Goal: Task Accomplishment & Management: Use online tool/utility

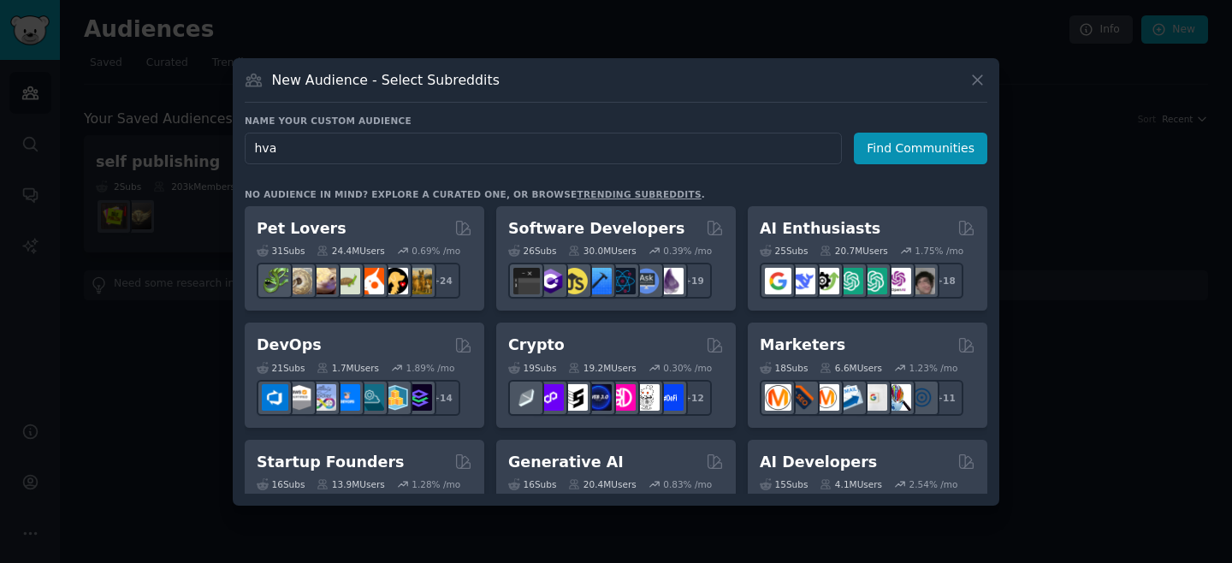
type input "hvac"
click button "Find Communities" at bounding box center [921, 149] width 134 height 32
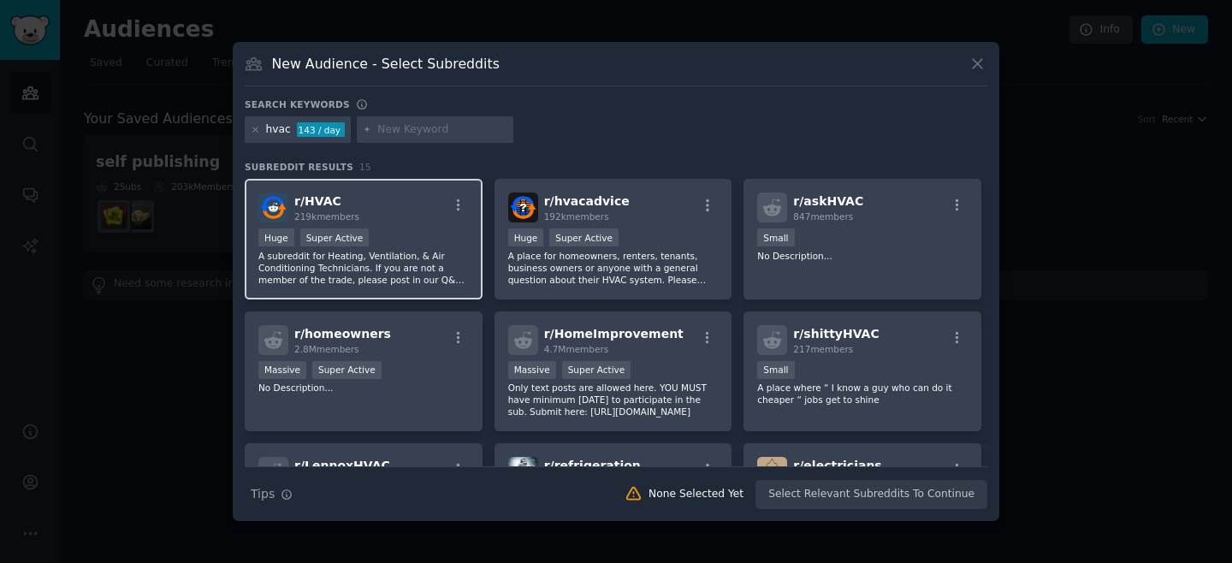
click at [392, 210] on div "r/ HVAC 219k members" at bounding box center [363, 208] width 211 height 30
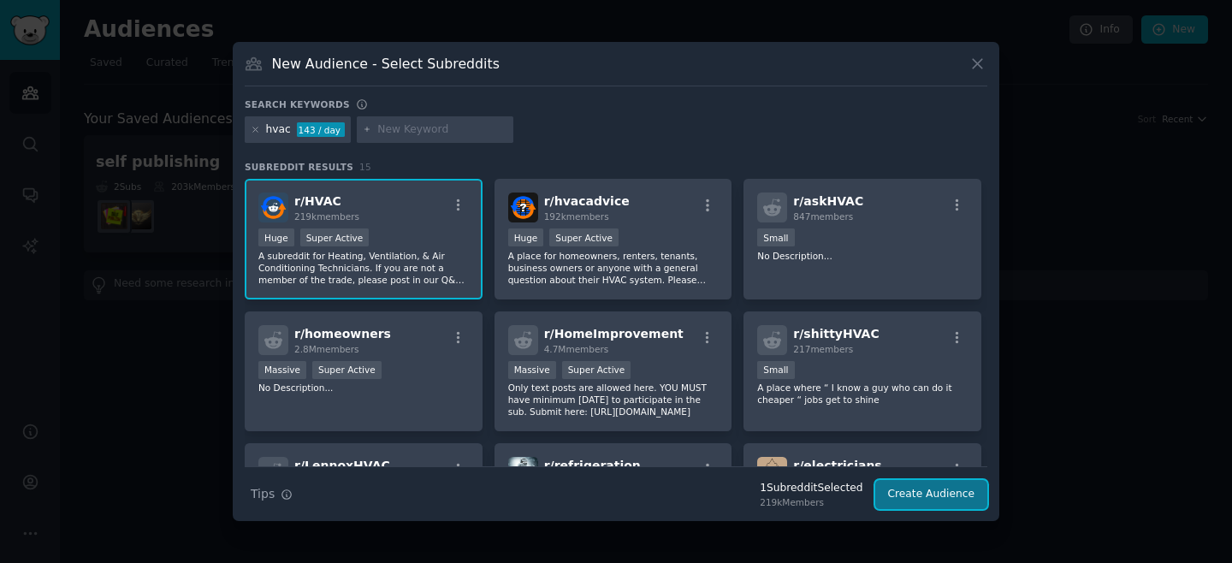
click at [932, 495] on button "Create Audience" at bounding box center [931, 494] width 113 height 29
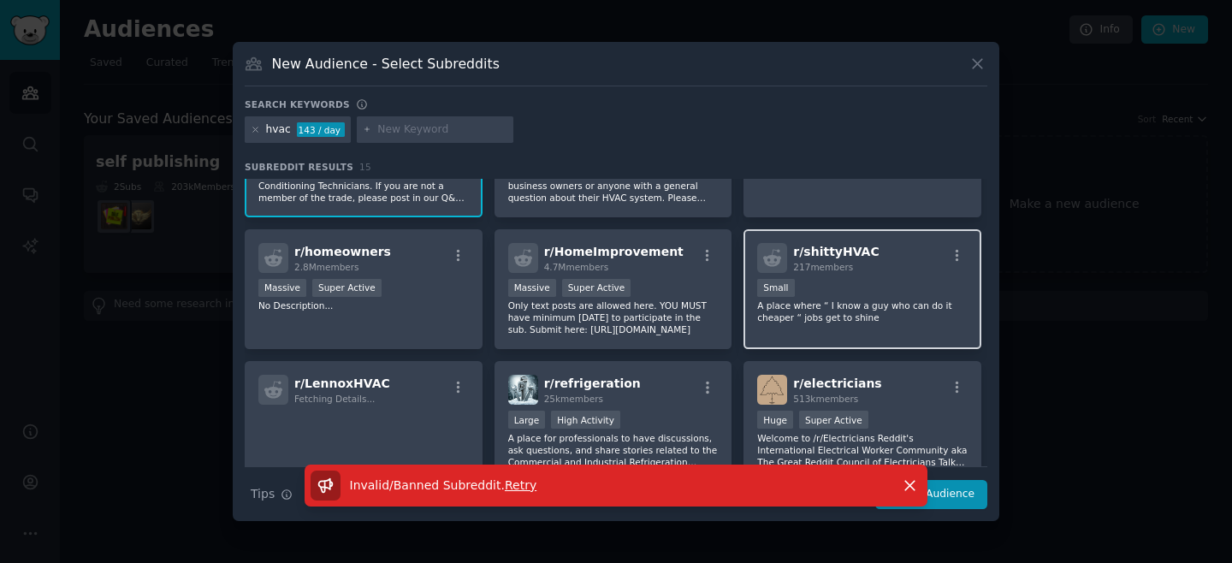
scroll to position [90, 0]
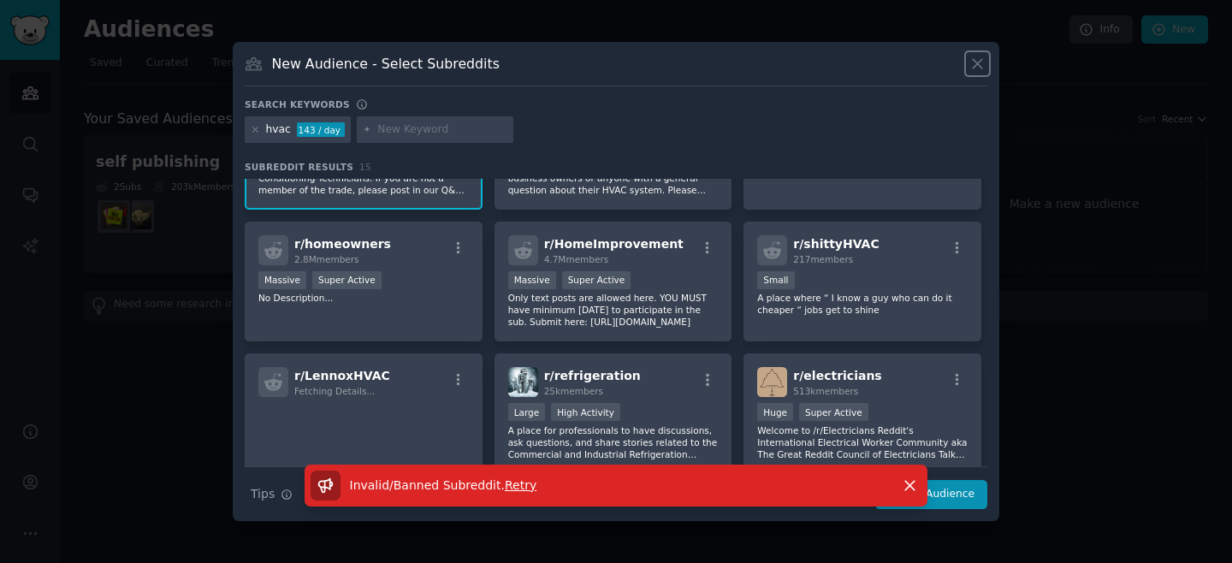
click at [976, 68] on icon at bounding box center [978, 64] width 18 height 18
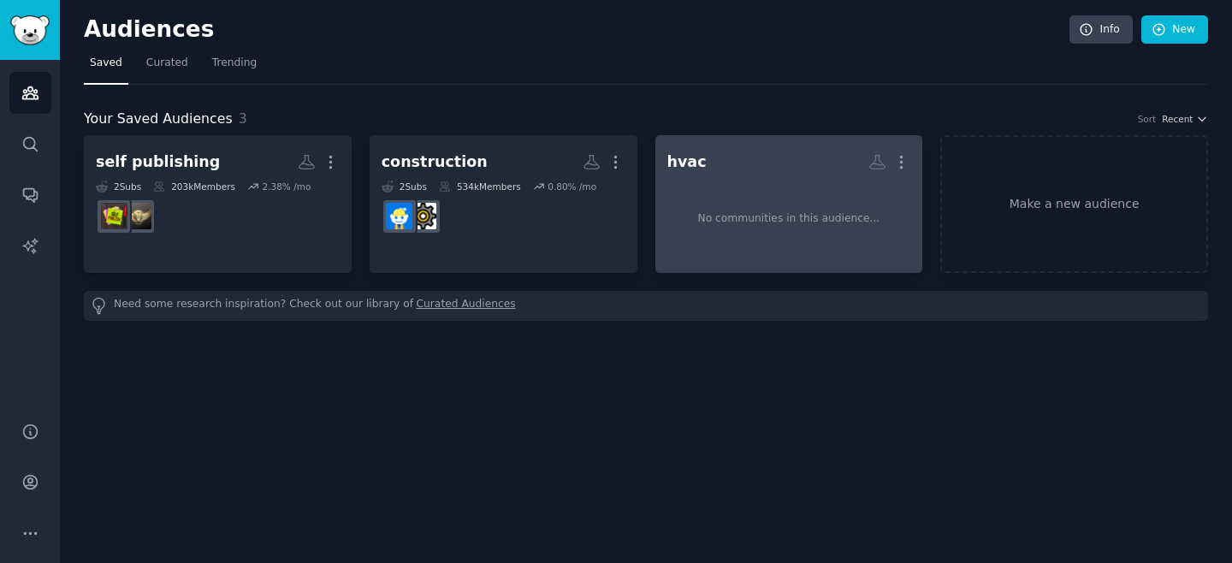
click at [704, 214] on div "No communities in this audience..." at bounding box center [789, 218] width 182 height 15
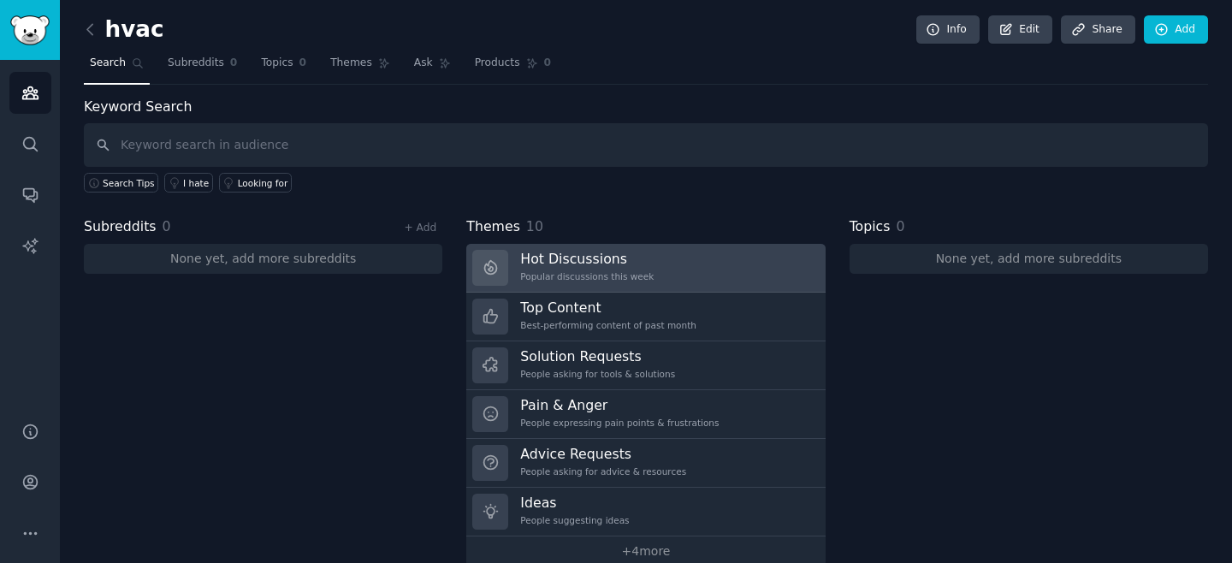
click at [699, 255] on link "Hot Discussions Popular discussions this week" at bounding box center [645, 268] width 359 height 49
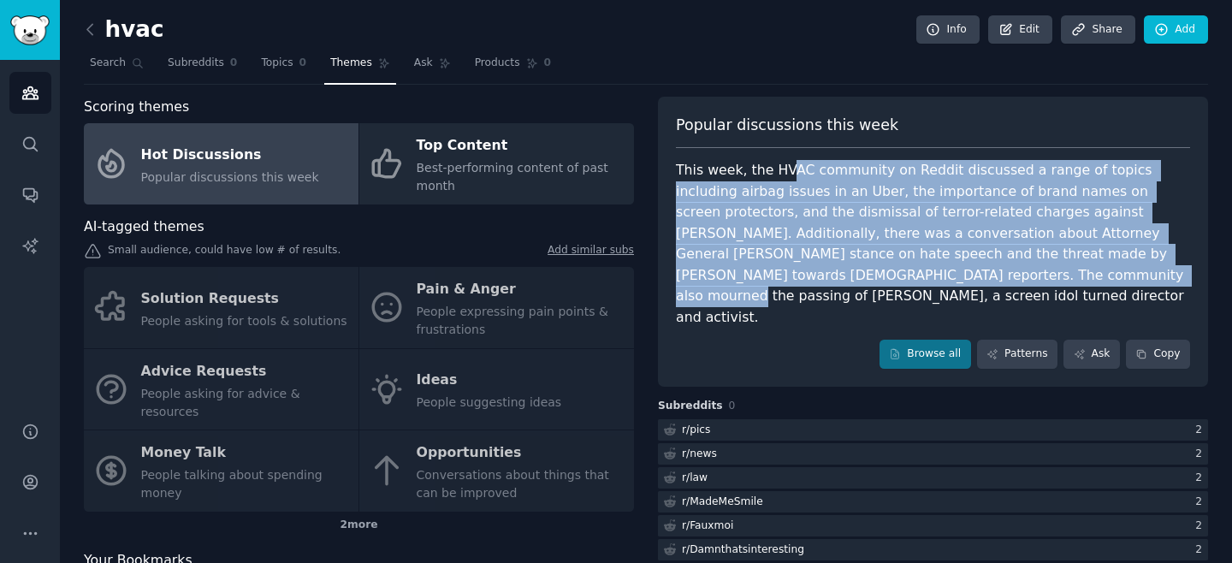
drag, startPoint x: 832, startPoint y: 282, endPoint x: 784, endPoint y: 162, distance: 129.0
click at [784, 162] on div "This week, the HVAC community on Reddit discussed a range of topics including a…" at bounding box center [933, 244] width 514 height 168
click at [786, 200] on div "This week, the HVAC community on Reddit discussed a range of topics including a…" at bounding box center [933, 244] width 514 height 168
drag, startPoint x: 820, startPoint y: 282, endPoint x: 832, endPoint y: 155, distance: 128.1
click at [832, 155] on div "Popular discussions this week This week, the HVAC community on Reddit discussed…" at bounding box center [933, 242] width 550 height 290
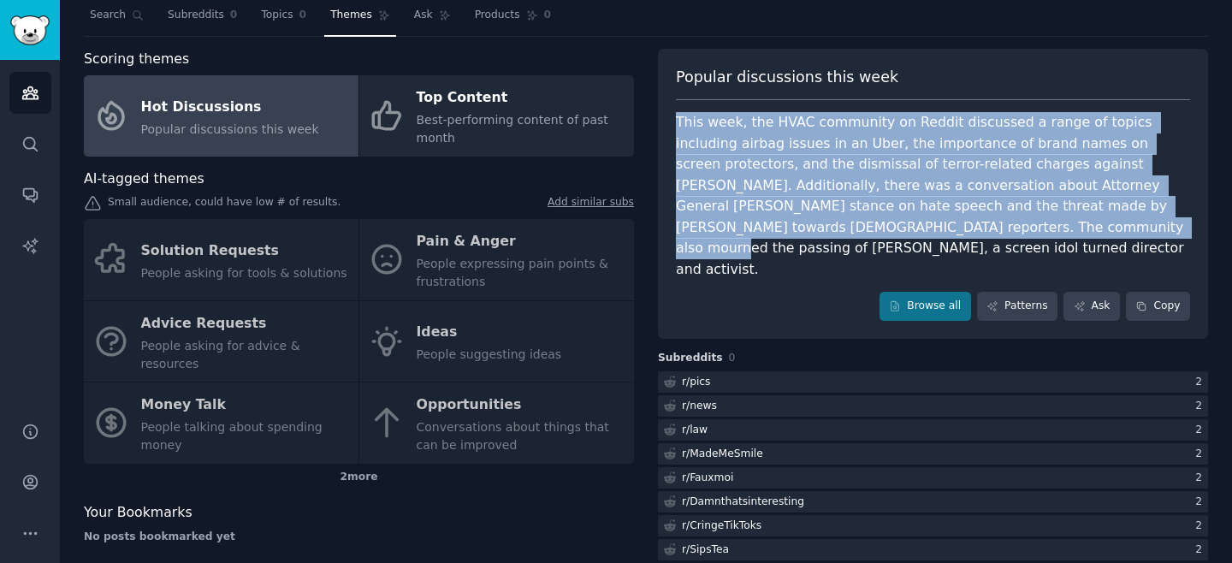
scroll to position [50, 0]
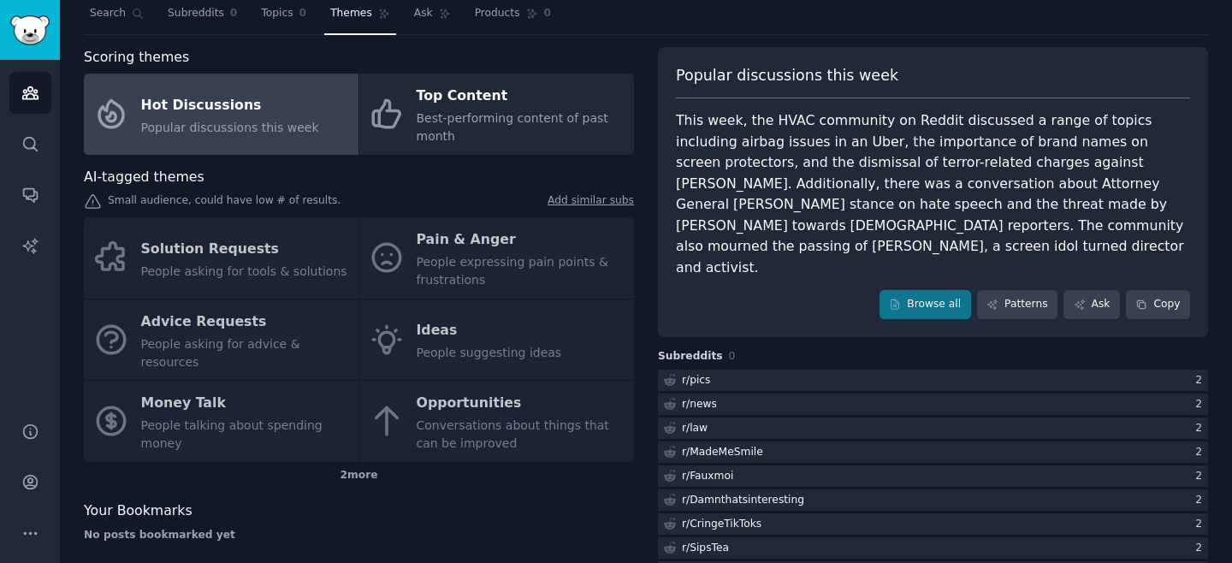
click at [411, 267] on div "Solution Requests People asking for tools & solutions Pain & Anger People expre…" at bounding box center [359, 339] width 550 height 245
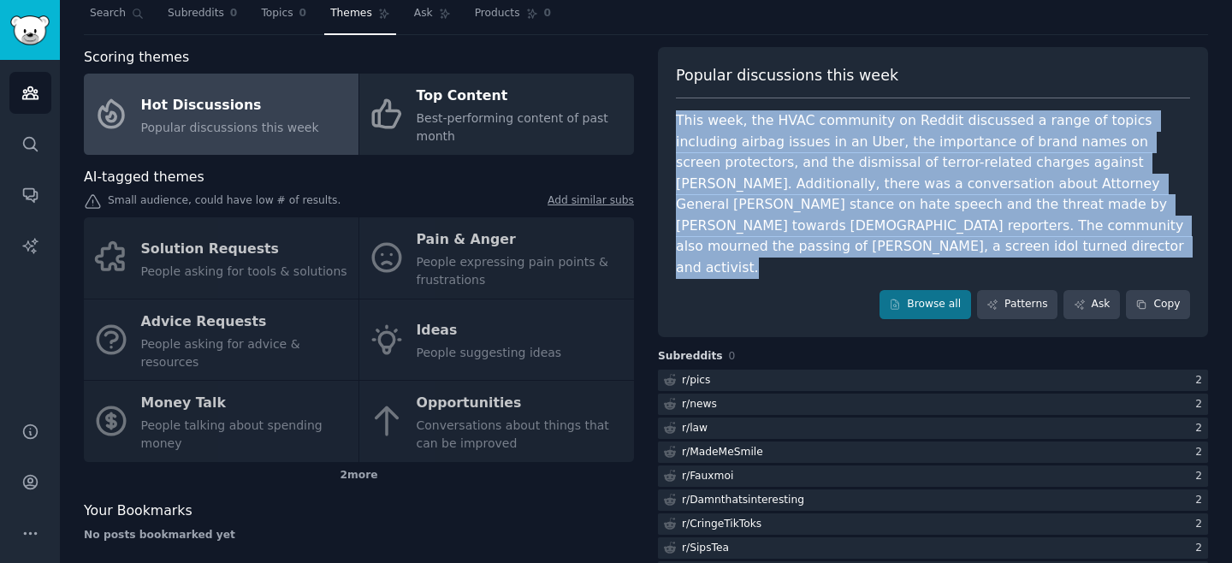
drag, startPoint x: 838, startPoint y: 256, endPoint x: 740, endPoint y: 110, distance: 175.9
click at [740, 110] on div "Popular discussions this week This week, the HVAC community on Reddit discussed…" at bounding box center [933, 192] width 550 height 290
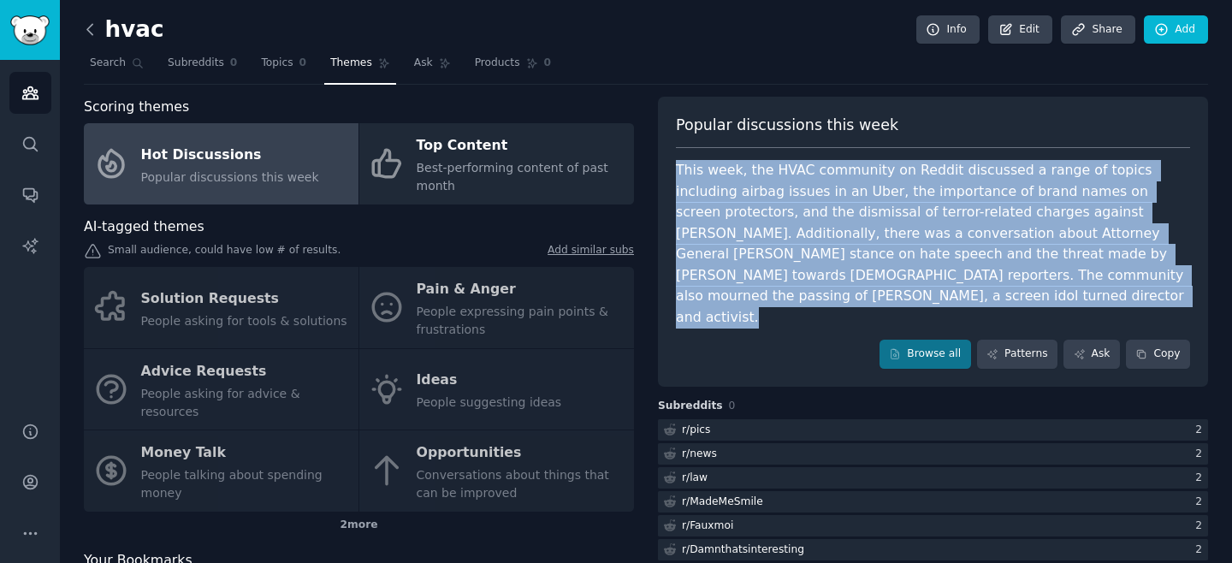
click at [91, 32] on icon at bounding box center [90, 30] width 18 height 18
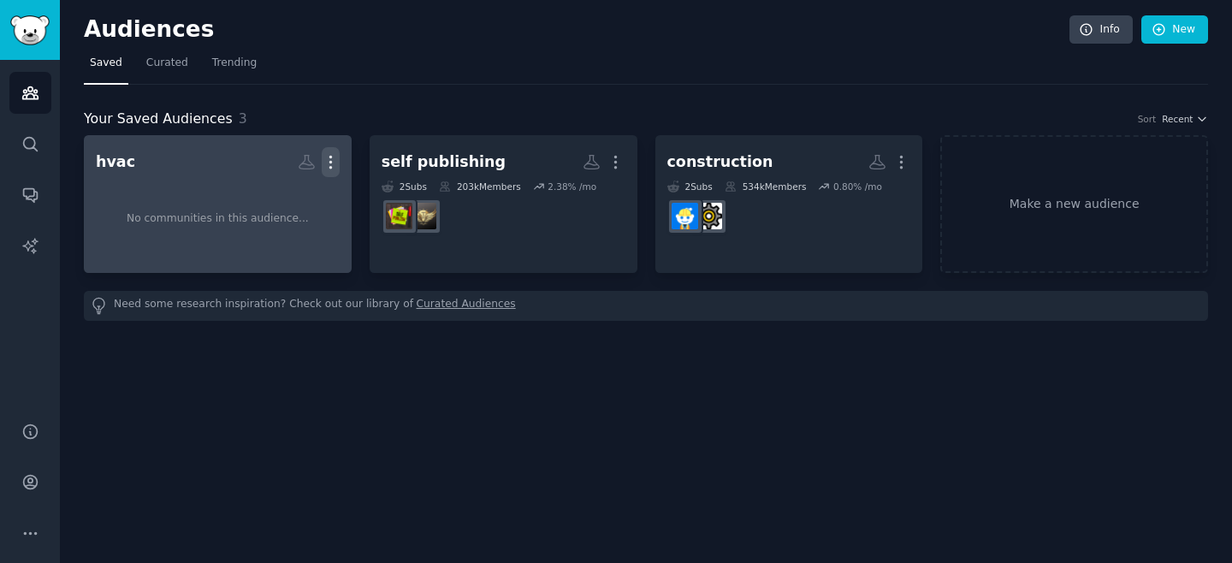
click at [331, 155] on icon "button" at bounding box center [331, 162] width 18 height 18
click at [274, 195] on p "Delete" at bounding box center [283, 198] width 39 height 18
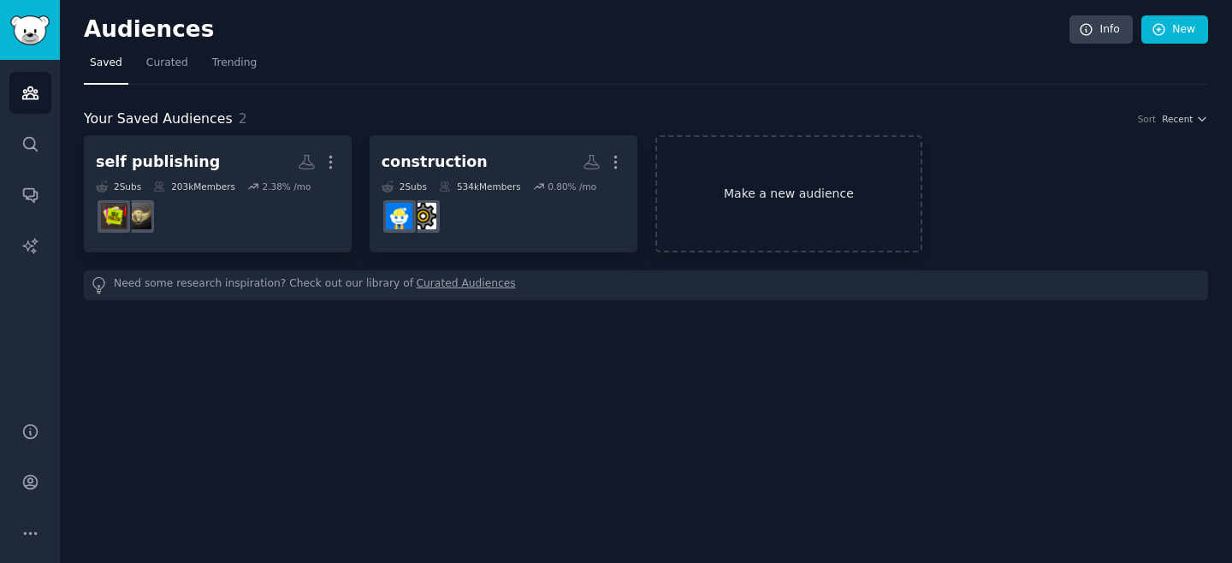
click at [782, 195] on link "Make a new audience" at bounding box center [790, 193] width 268 height 117
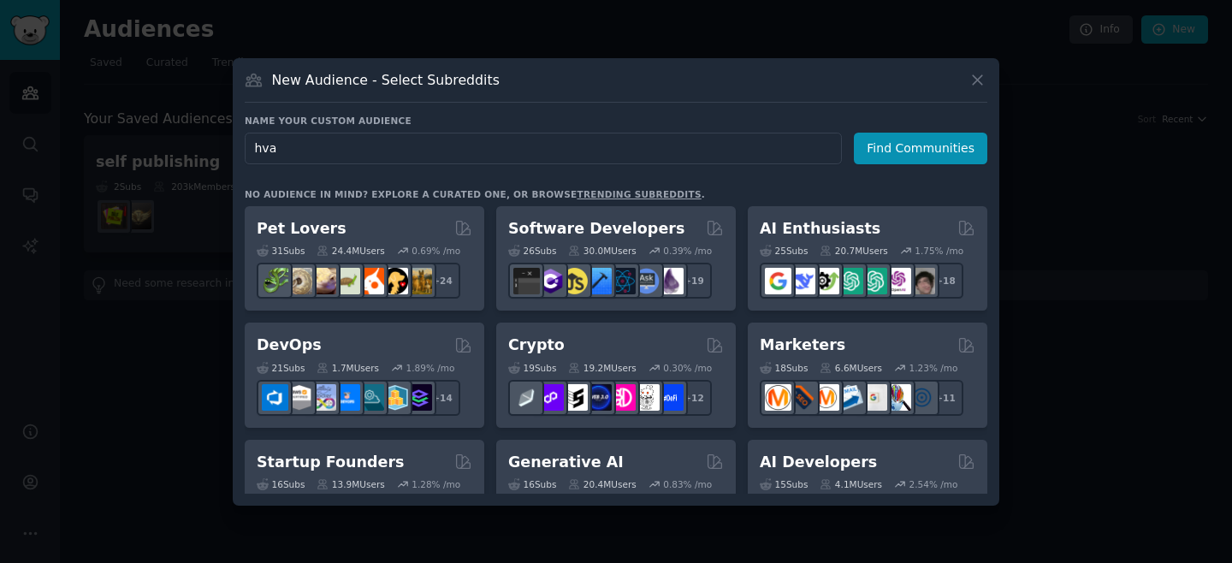
type input "hvac"
click button "Find Communities" at bounding box center [921, 149] width 134 height 32
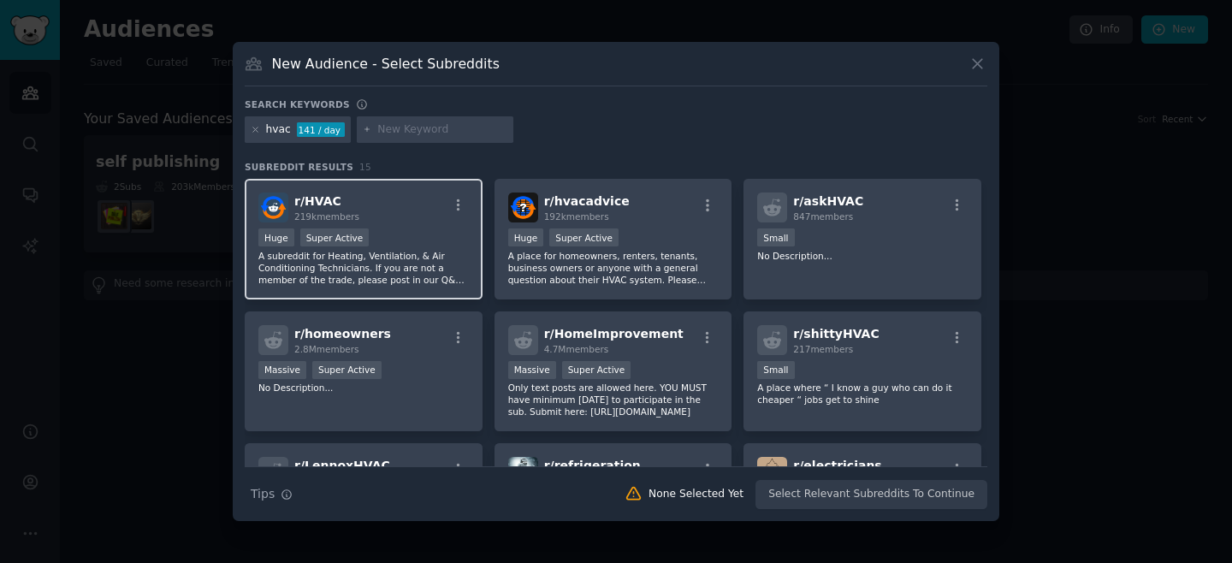
click at [416, 235] on div "Huge Super Active" at bounding box center [363, 238] width 211 height 21
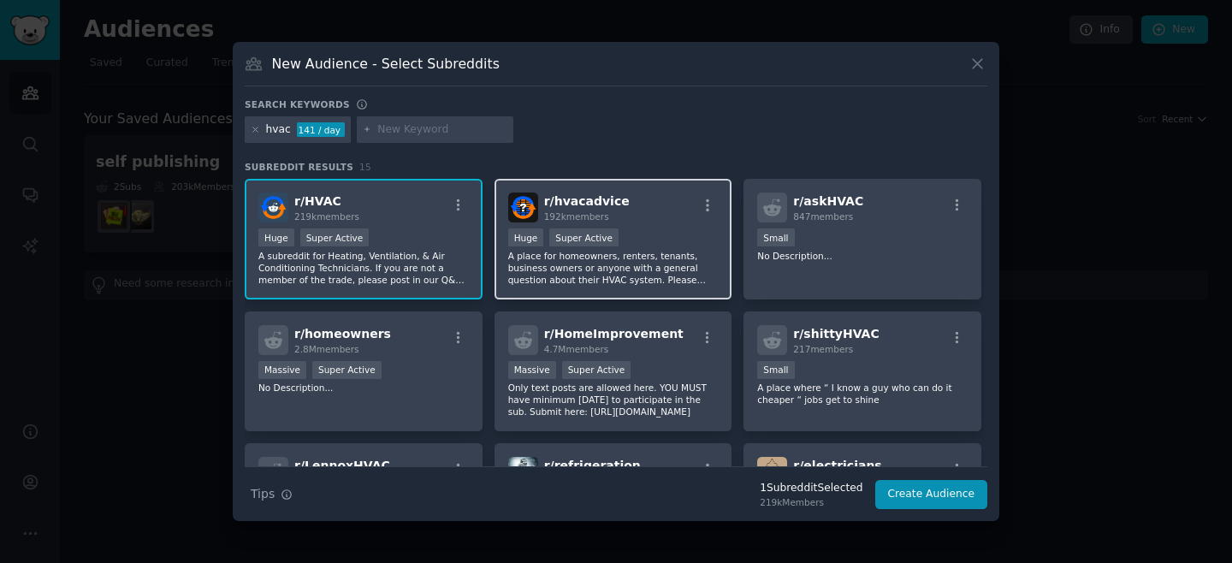
click at [707, 228] on div ">= 95th percentile for submissions / day Huge Super Active" at bounding box center [613, 238] width 211 height 21
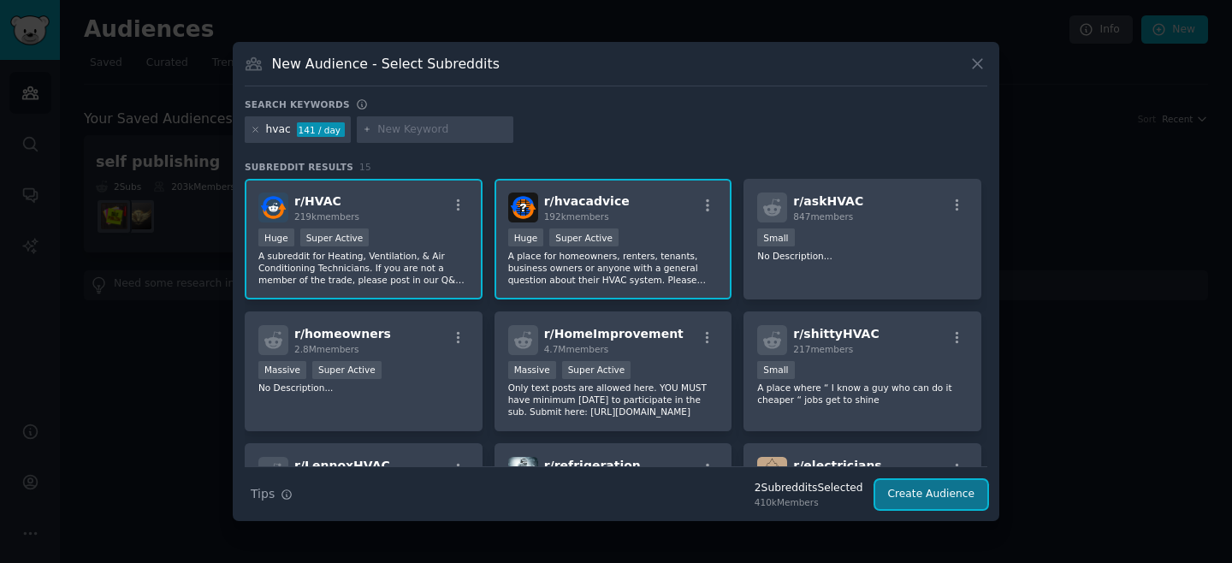
click at [941, 496] on button "Create Audience" at bounding box center [931, 494] width 113 height 29
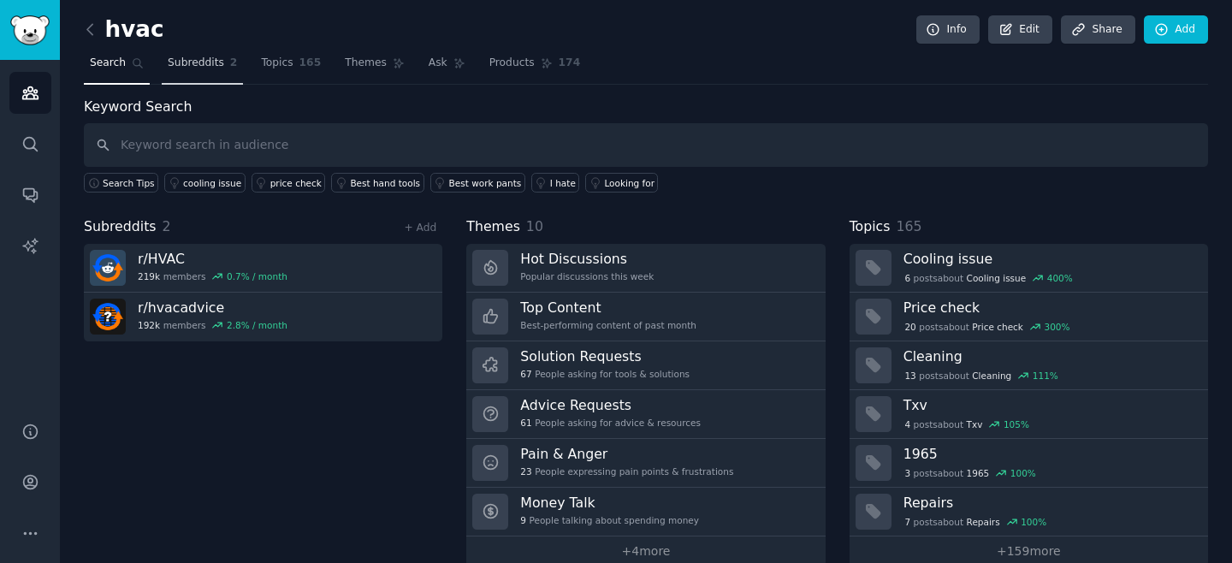
click at [205, 62] on span "Subreddits" at bounding box center [196, 63] width 56 height 15
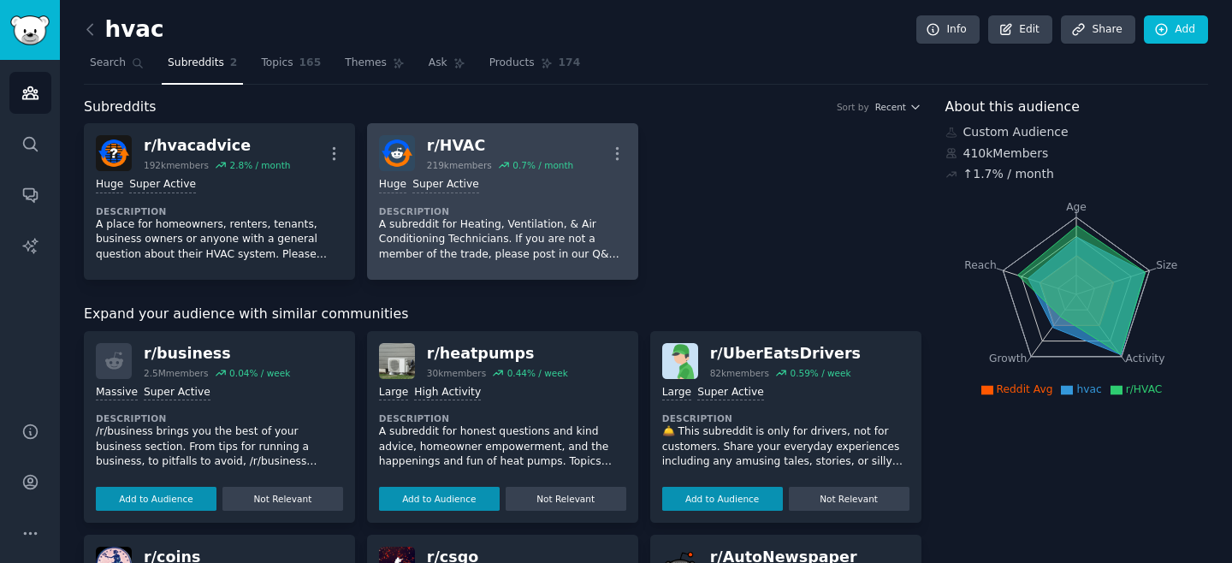
click at [452, 205] on div "Huge Super Active Description A subreddit for Heating, Ventilation, & Air Condi…" at bounding box center [502, 219] width 247 height 97
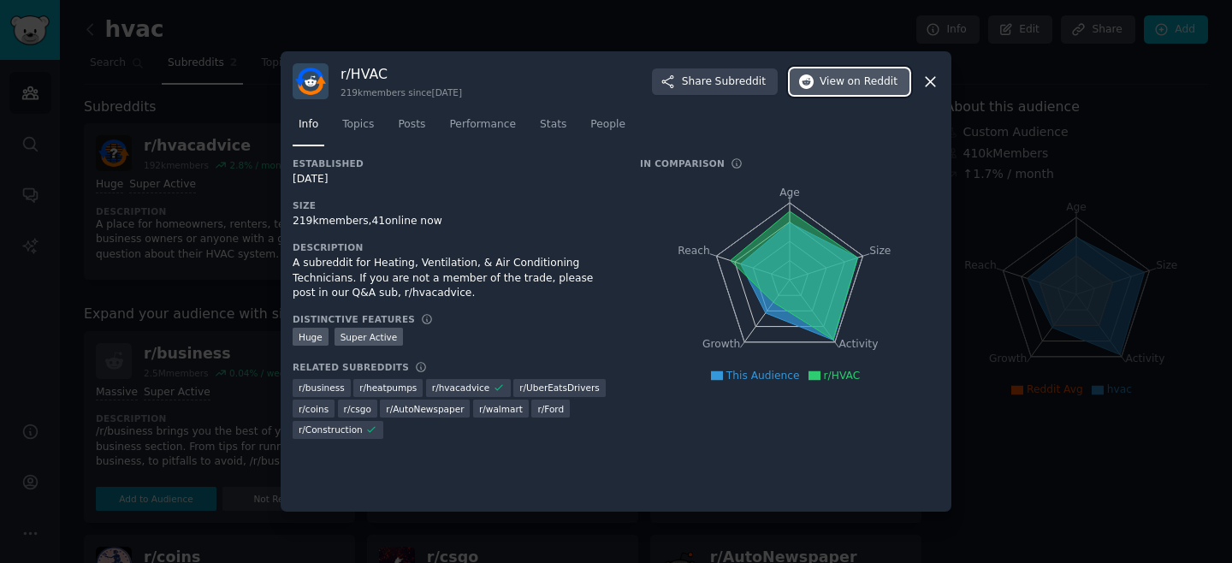
click at [832, 90] on button "View on Reddit" at bounding box center [850, 81] width 120 height 27
click at [353, 136] on link "Topics" at bounding box center [358, 128] width 44 height 35
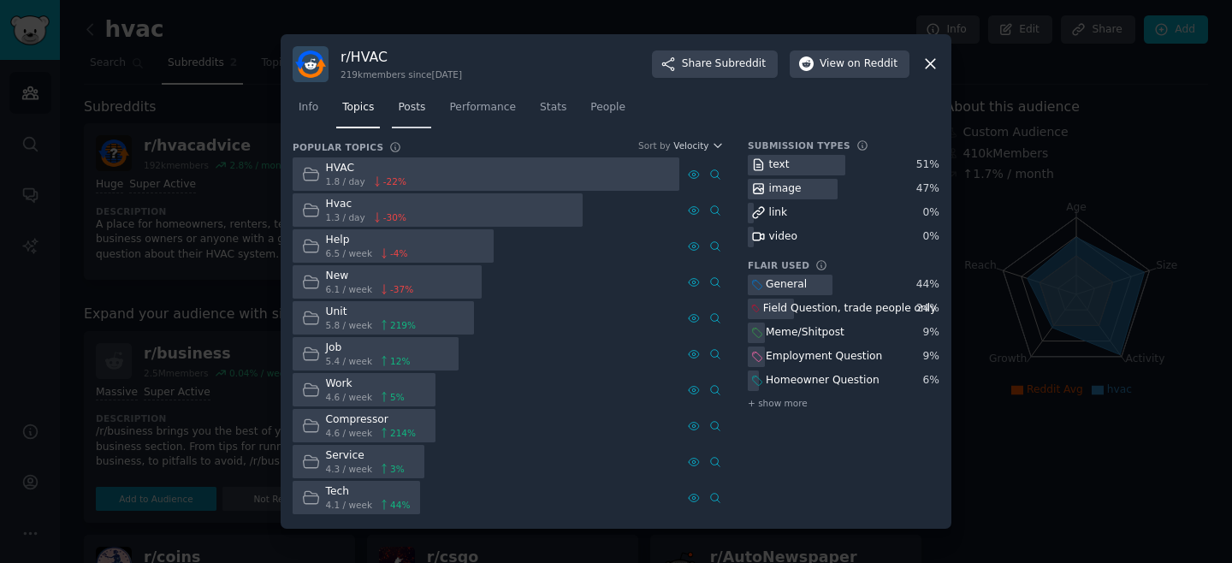
click at [427, 111] on link "Posts" at bounding box center [411, 111] width 39 height 35
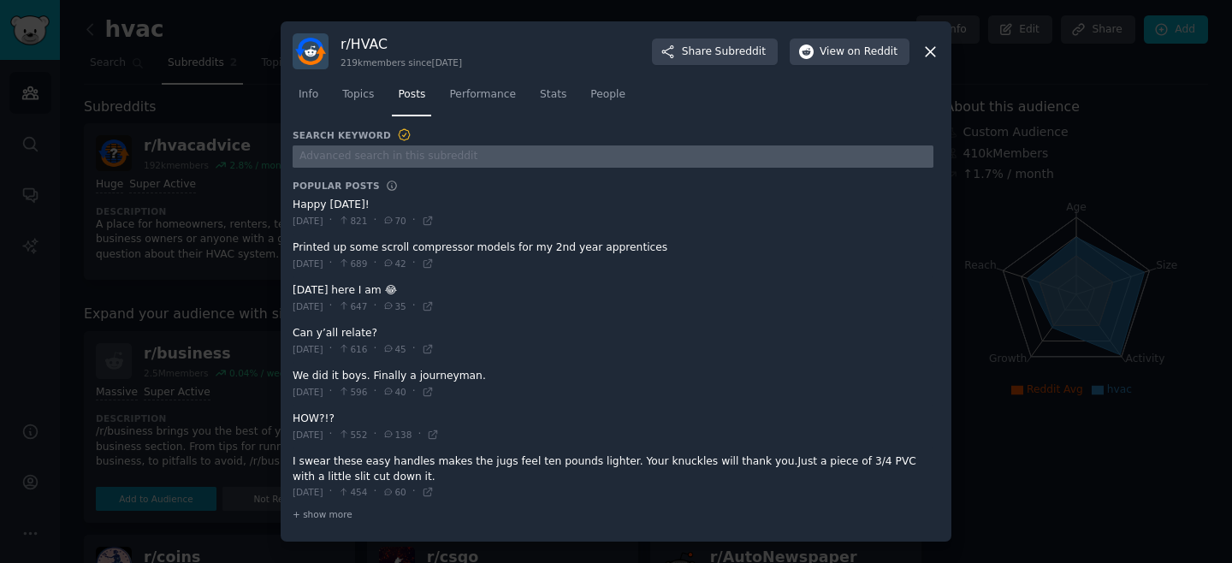
click at [472, 159] on input "text" at bounding box center [613, 156] width 641 height 23
type input "problems"
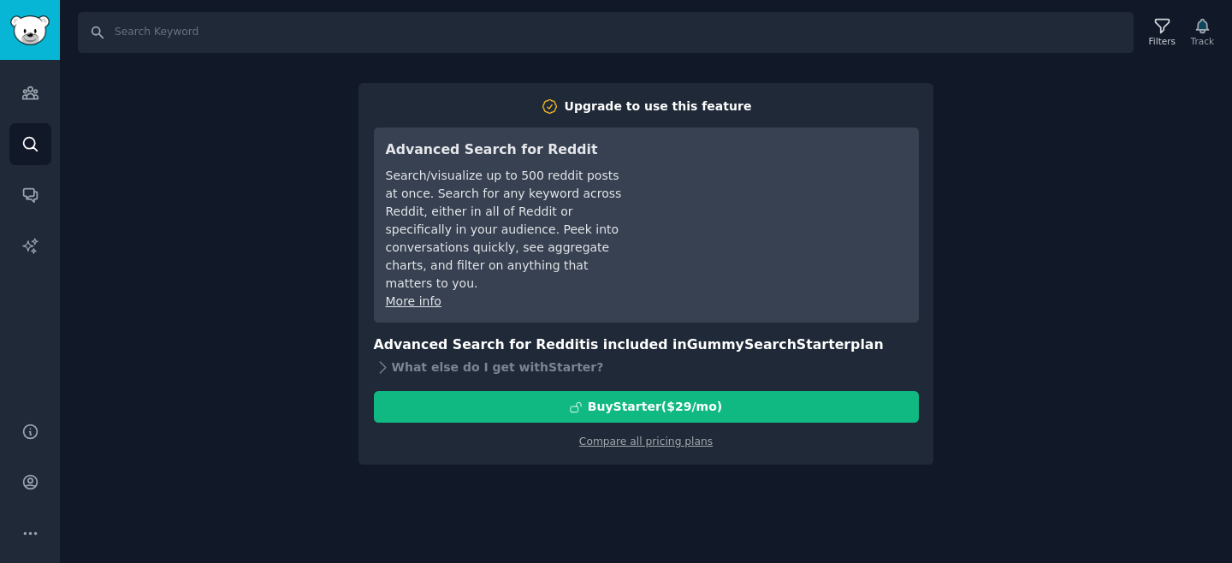
click at [175, 123] on div "Search Filters Track Upgrade to use this feature Advanced Search for Reddit Sea…" at bounding box center [646, 281] width 1172 height 563
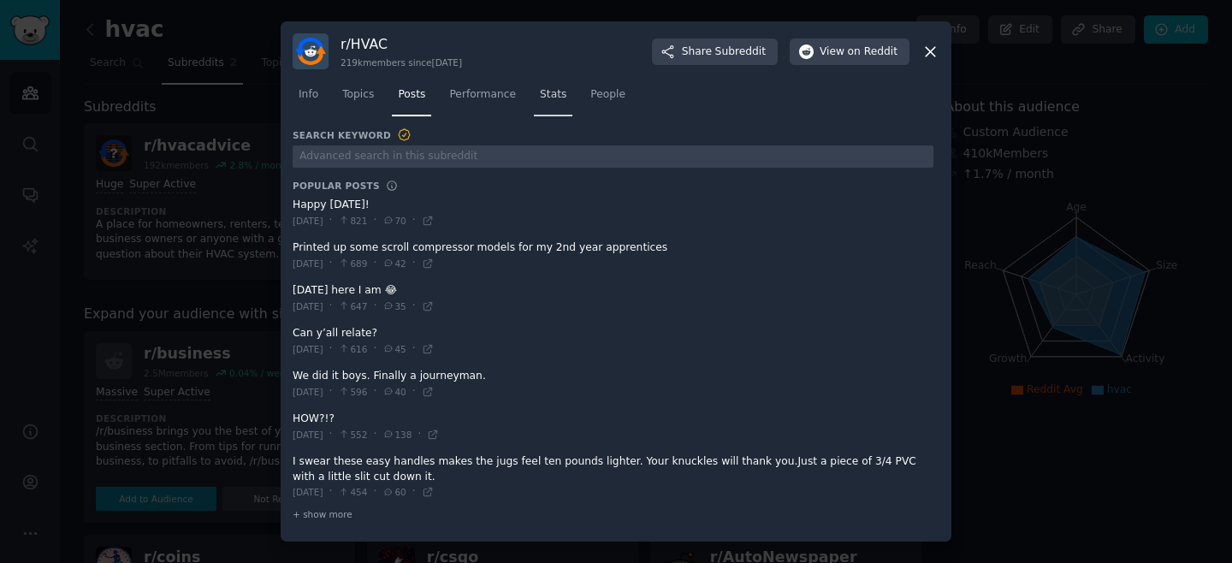
click at [544, 90] on span "Stats" at bounding box center [553, 94] width 27 height 15
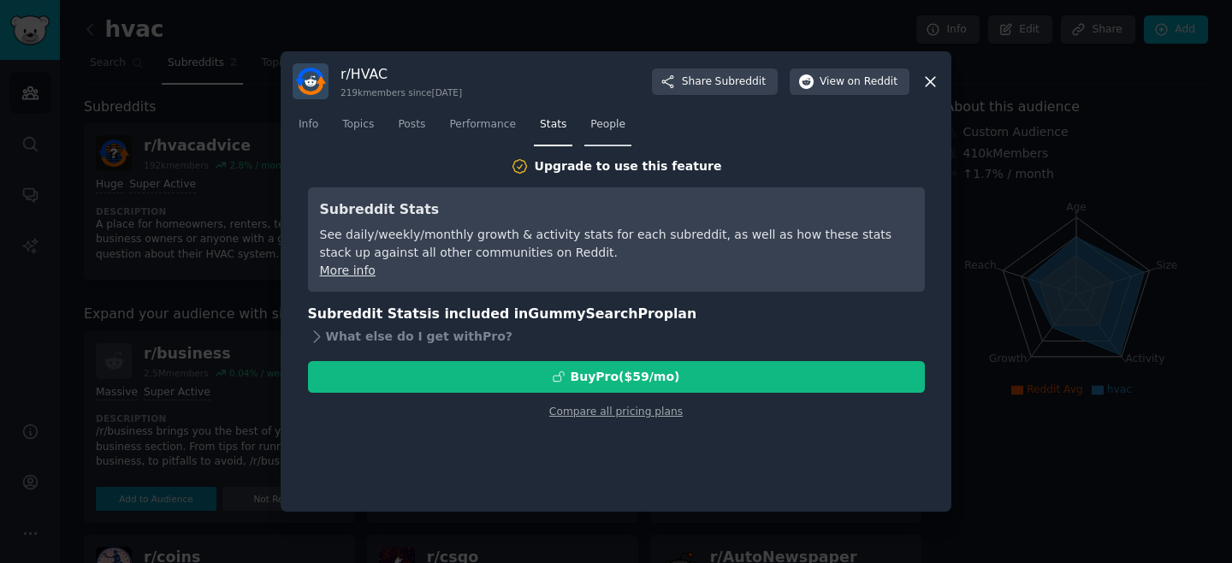
click at [601, 122] on span "People" at bounding box center [607, 124] width 35 height 15
click at [208, 165] on div at bounding box center [616, 281] width 1232 height 563
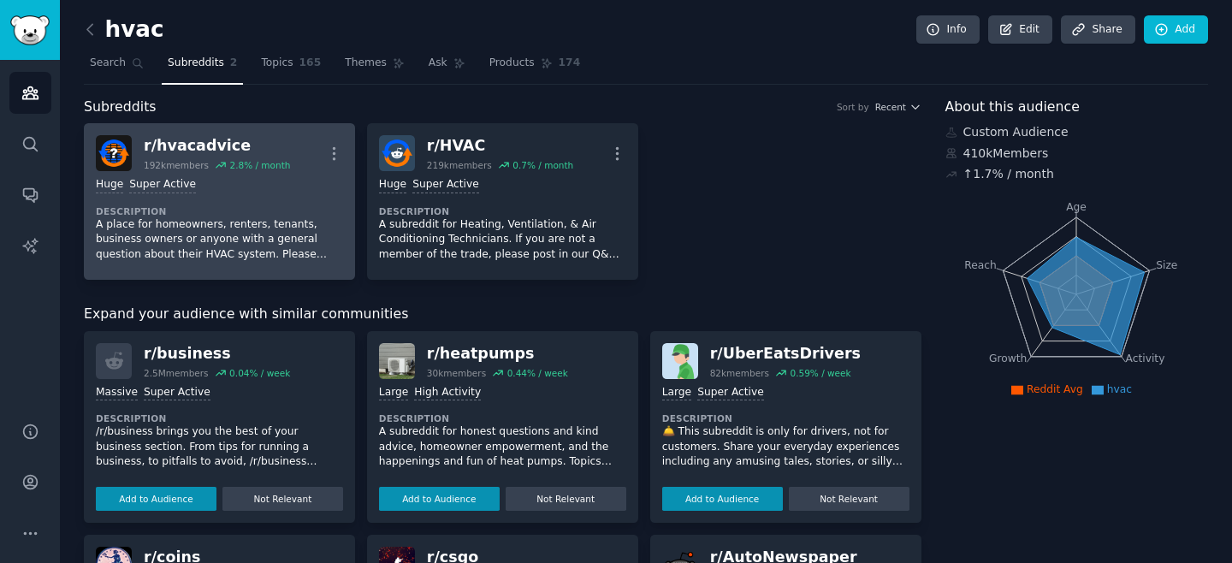
click at [307, 200] on div "Huge Super Active Description A place for homeowners, renters, tenants, busines…" at bounding box center [219, 219] width 247 height 97
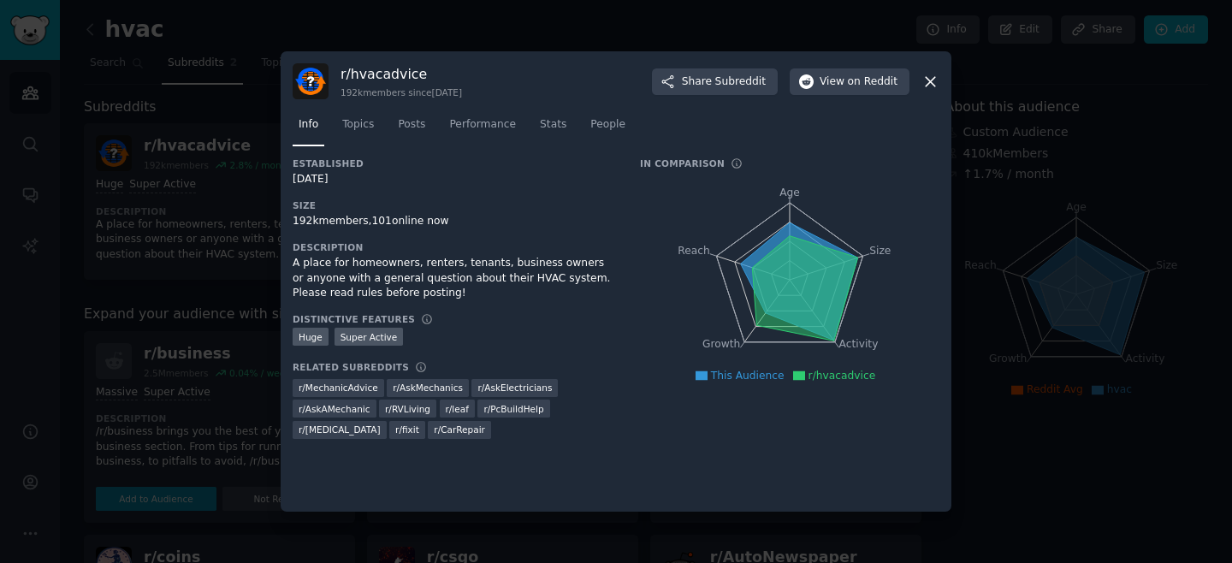
click at [928, 79] on icon at bounding box center [930, 81] width 9 height 9
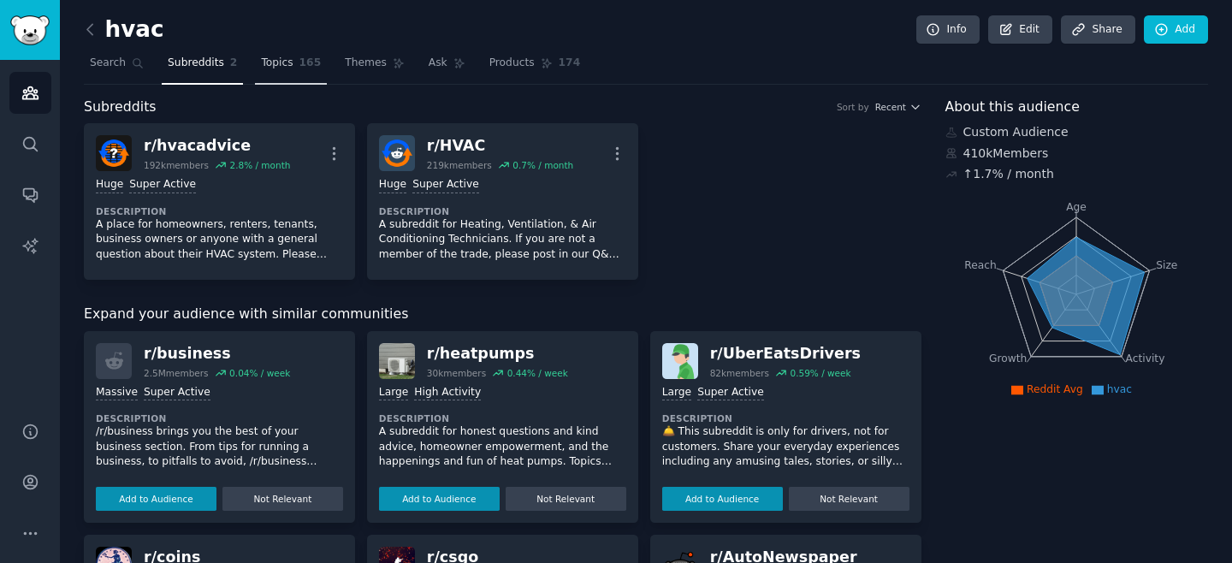
click at [287, 73] on link "Topics 165" at bounding box center [291, 67] width 72 height 35
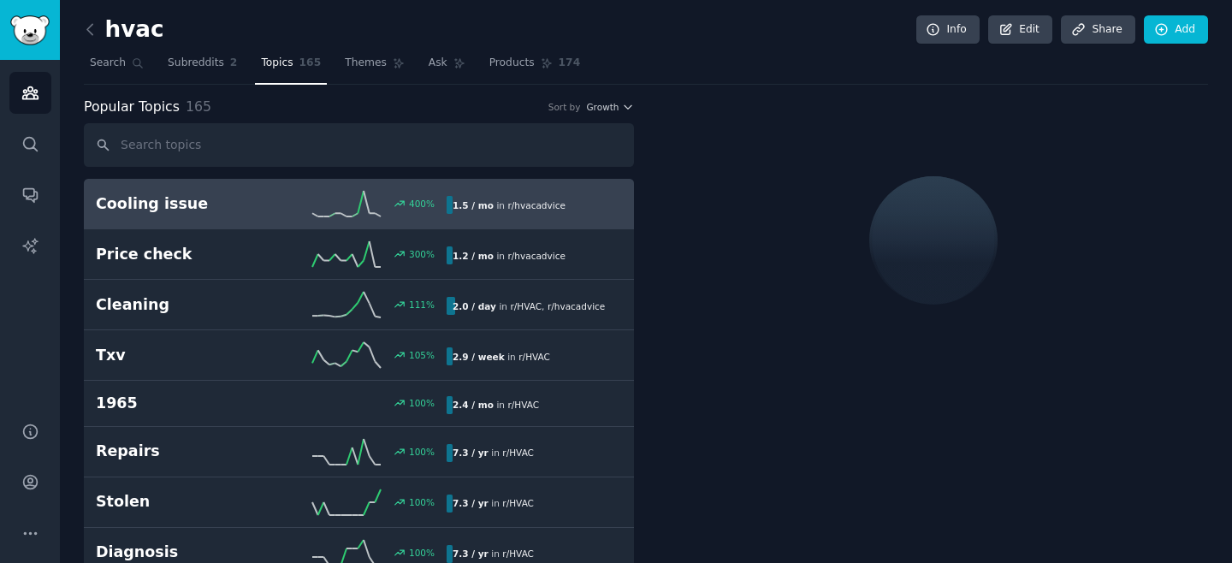
scroll to position [39, 0]
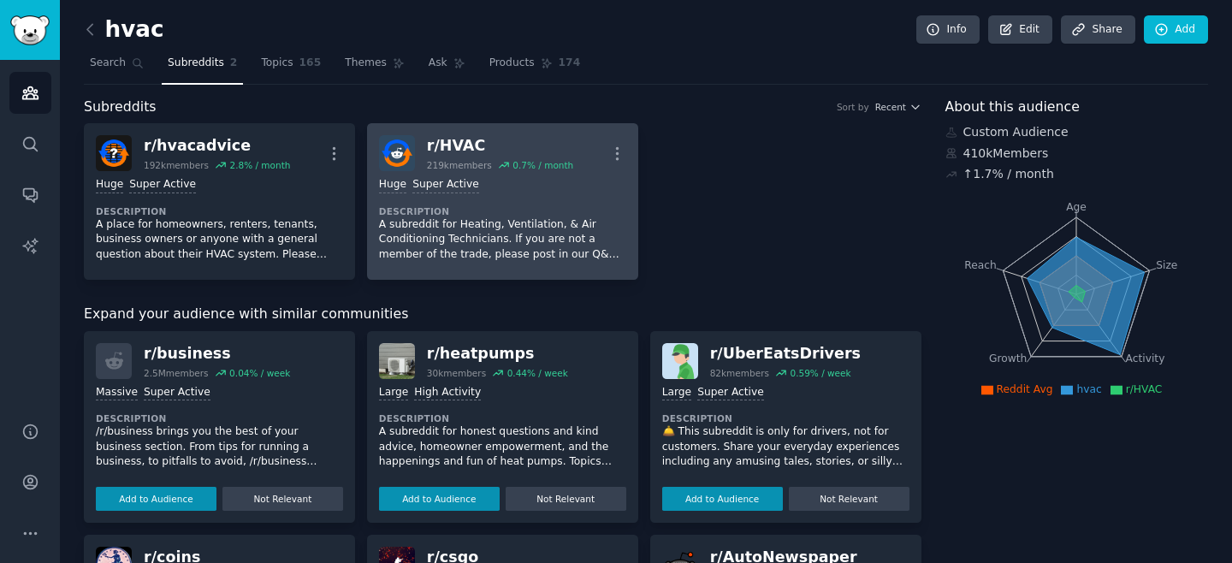
click at [438, 214] on dt "Description" at bounding box center [502, 211] width 247 height 12
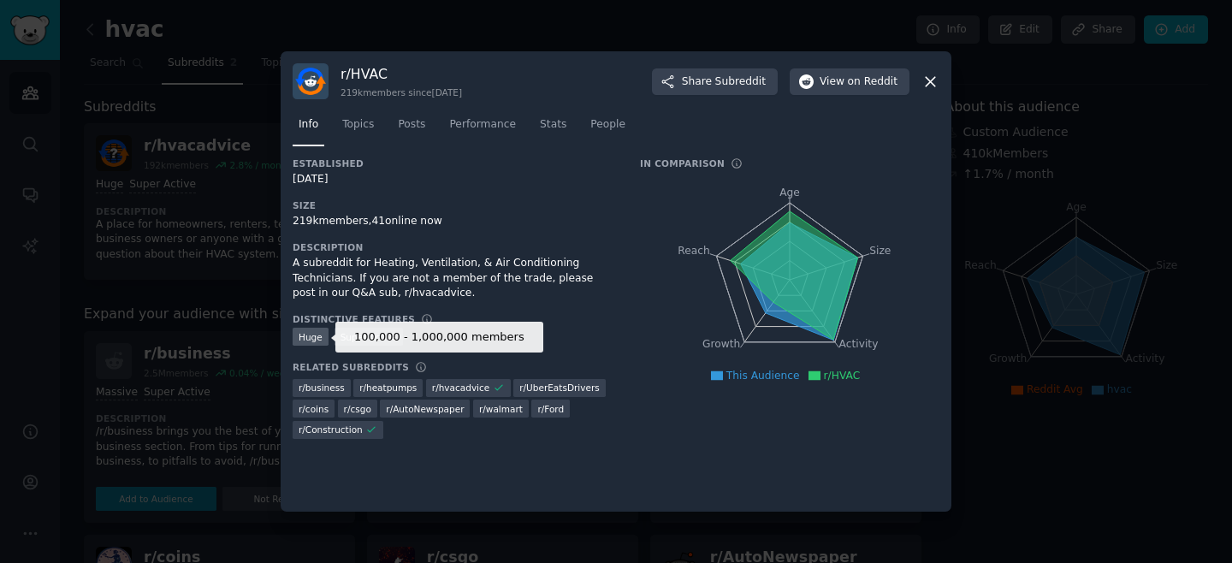
click at [308, 338] on div "Huge" at bounding box center [311, 337] width 36 height 18
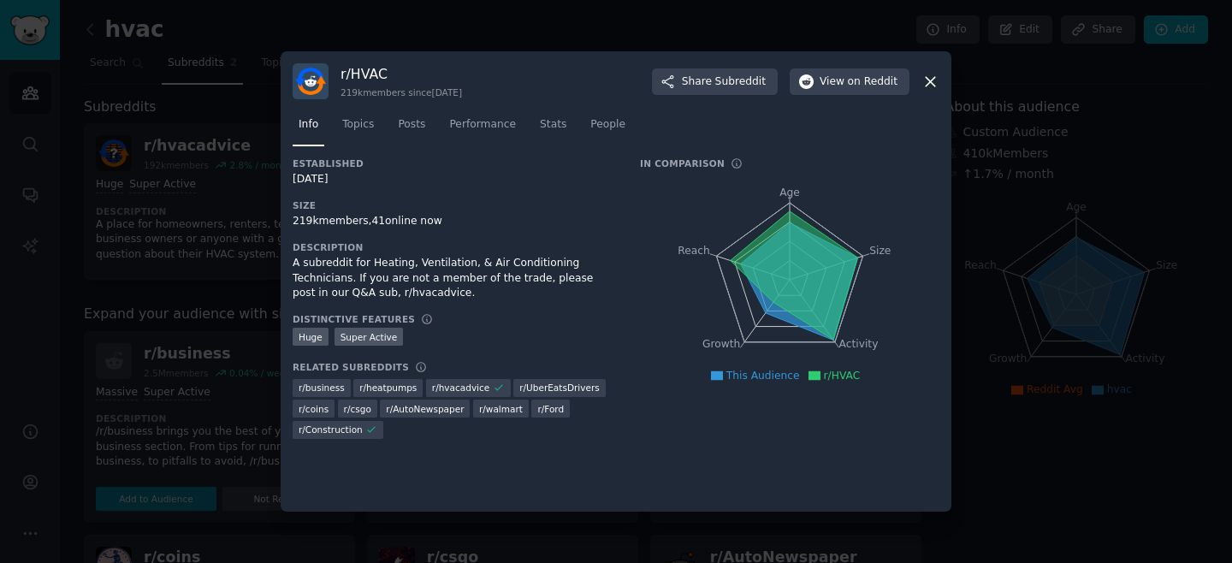
click at [435, 336] on div ">= 95th percentile for submissions / day Huge Super Active" at bounding box center [454, 338] width 323 height 21
click at [560, 243] on h3 "Description" at bounding box center [454, 247] width 323 height 12
click at [372, 128] on span "Topics" at bounding box center [358, 124] width 32 height 15
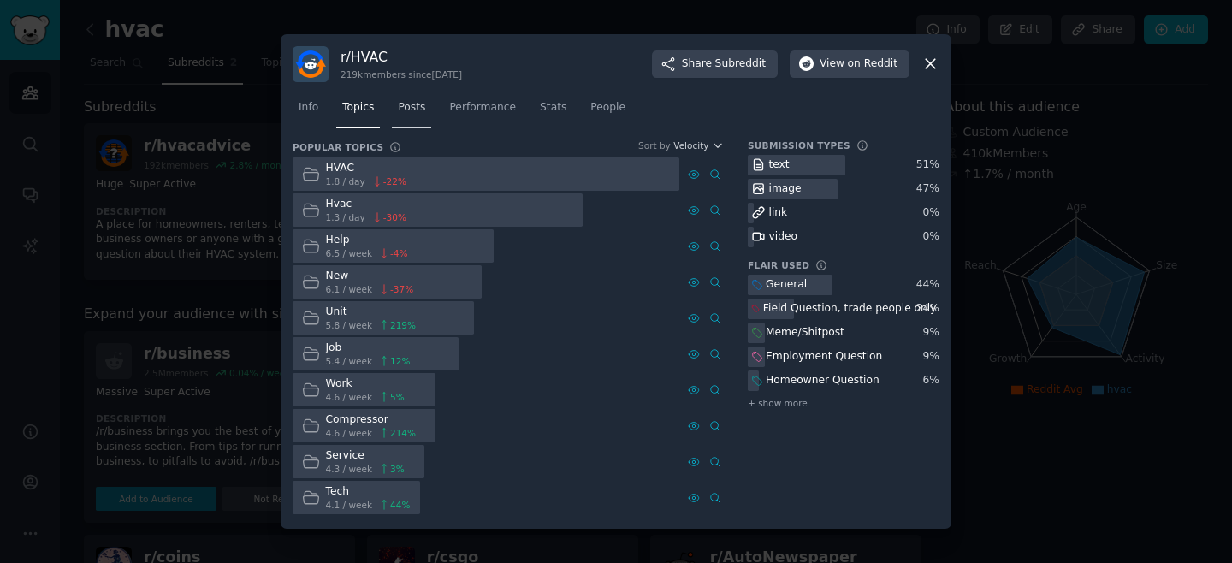
click at [407, 118] on link "Posts" at bounding box center [411, 111] width 39 height 35
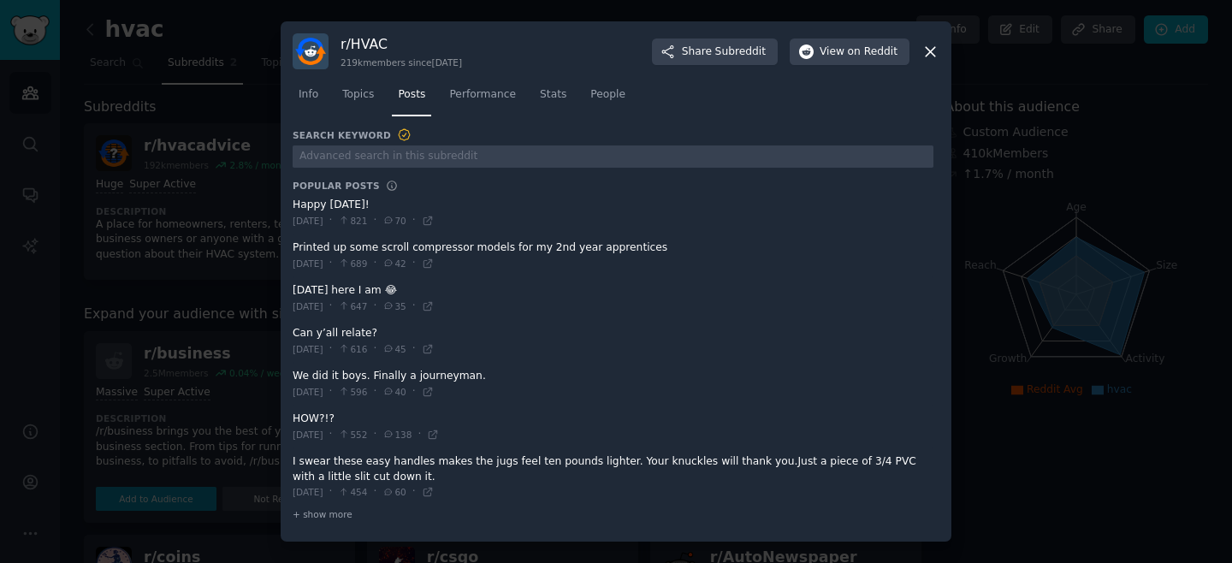
click at [929, 53] on icon at bounding box center [930, 51] width 9 height 9
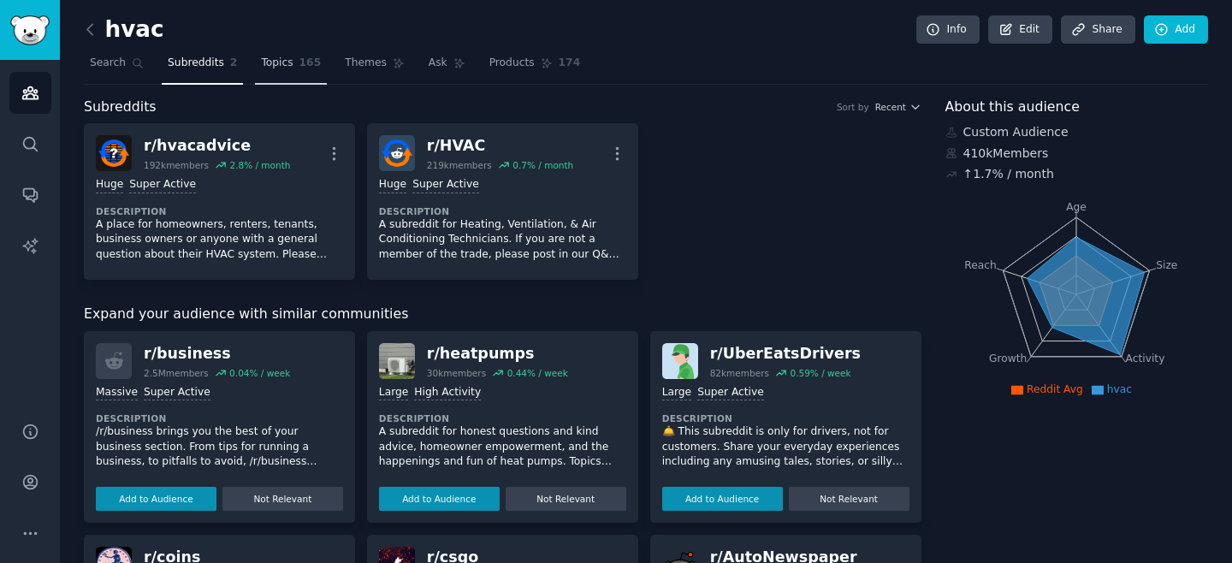
click at [279, 63] on span "Topics" at bounding box center [277, 63] width 32 height 15
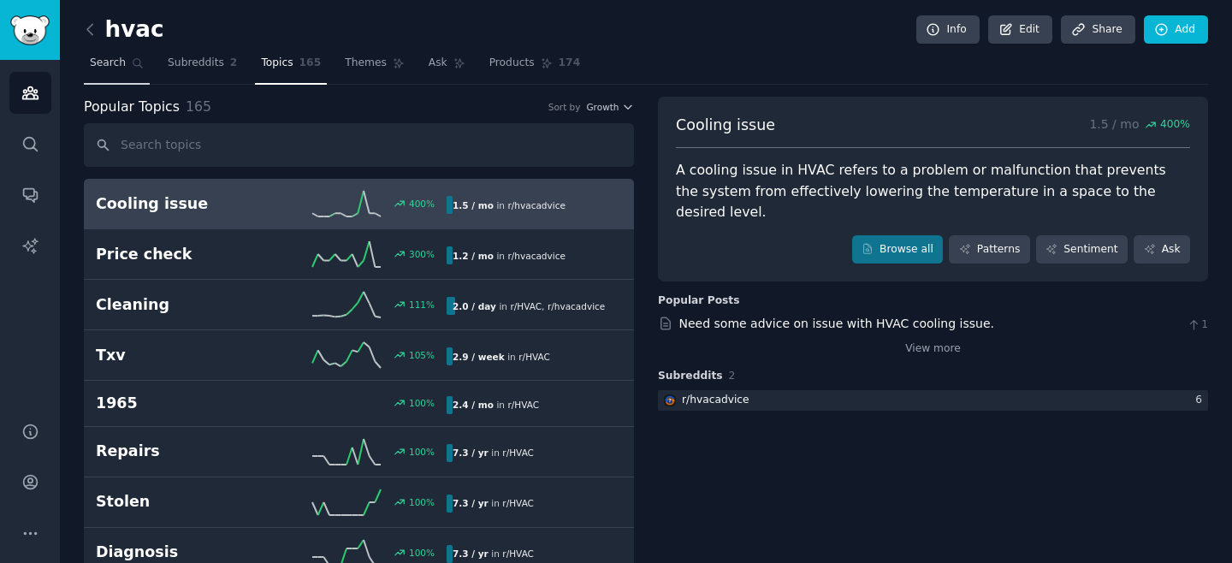
click at [110, 62] on span "Search" at bounding box center [108, 63] width 36 height 15
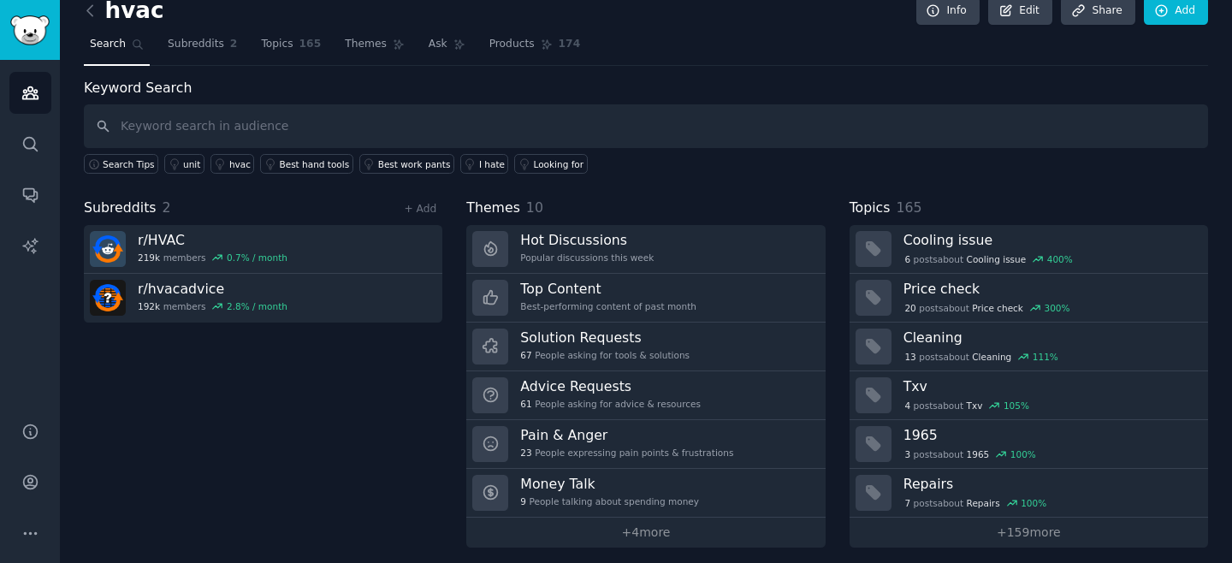
scroll to position [27, 0]
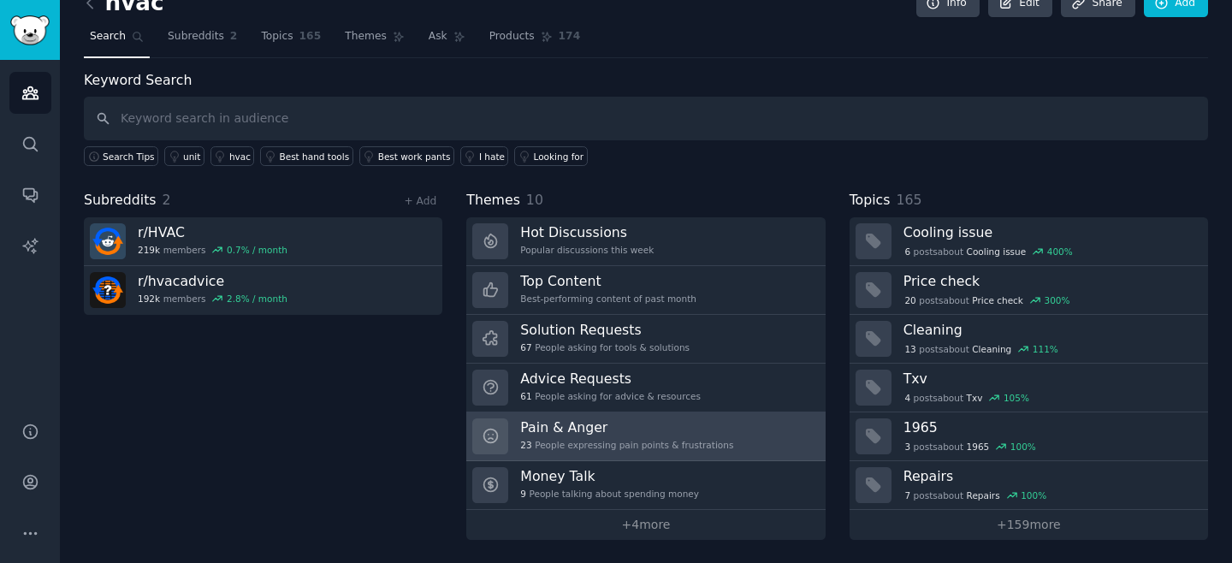
click at [723, 418] on h3 "Pain & Anger" at bounding box center [626, 427] width 213 height 18
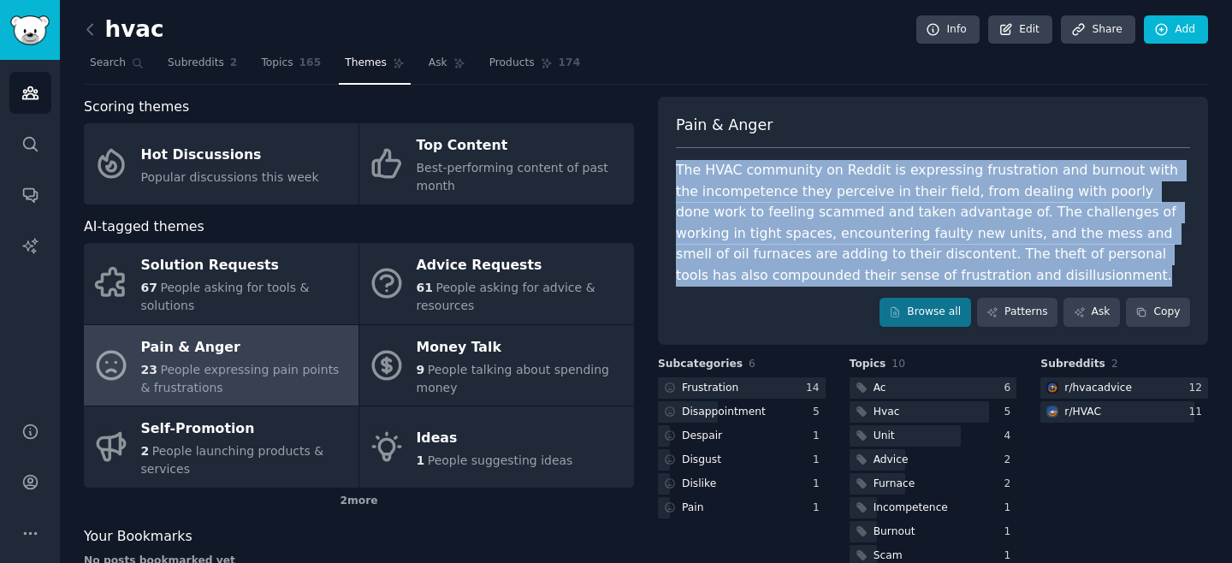
drag, startPoint x: 805, startPoint y: 297, endPoint x: 689, endPoint y: 155, distance: 183.6
click at [689, 155] on div "Pain & Anger The HVAC community on Reddit is expressing frustration and burnout…" at bounding box center [933, 221] width 550 height 248
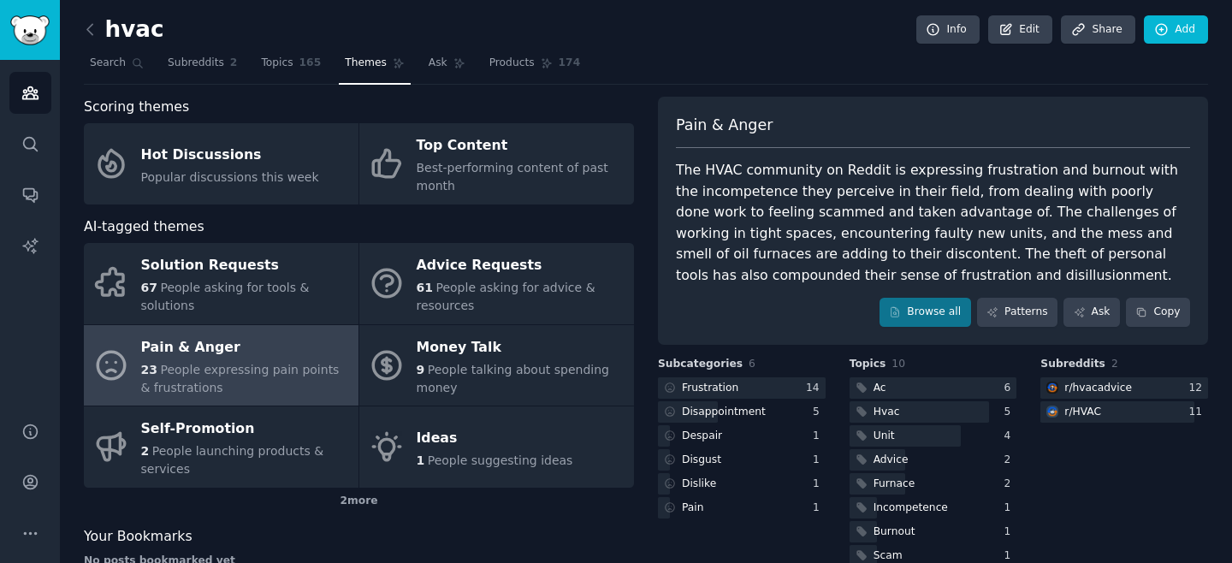
click at [715, 264] on div "The HVAC community on Reddit is expressing frustration and burnout with the inc…" at bounding box center [933, 223] width 514 height 126
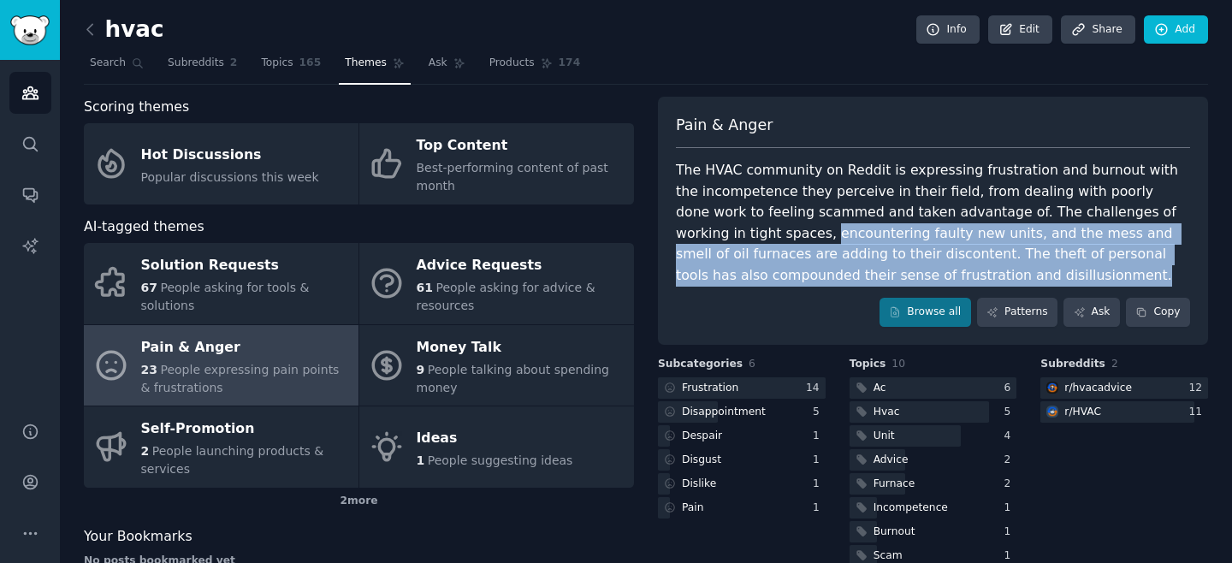
drag, startPoint x: 727, startPoint y: 241, endPoint x: 941, endPoint y: 272, distance: 216.2
click at [941, 272] on div "The HVAC community on Reddit is expressing frustration and burnout with the inc…" at bounding box center [933, 223] width 514 height 126
drag, startPoint x: 941, startPoint y: 272, endPoint x: 858, endPoint y: 226, distance: 94.3
click at [858, 226] on div "The HVAC community on Reddit is expressing frustration and burnout with the inc…" at bounding box center [933, 223] width 514 height 126
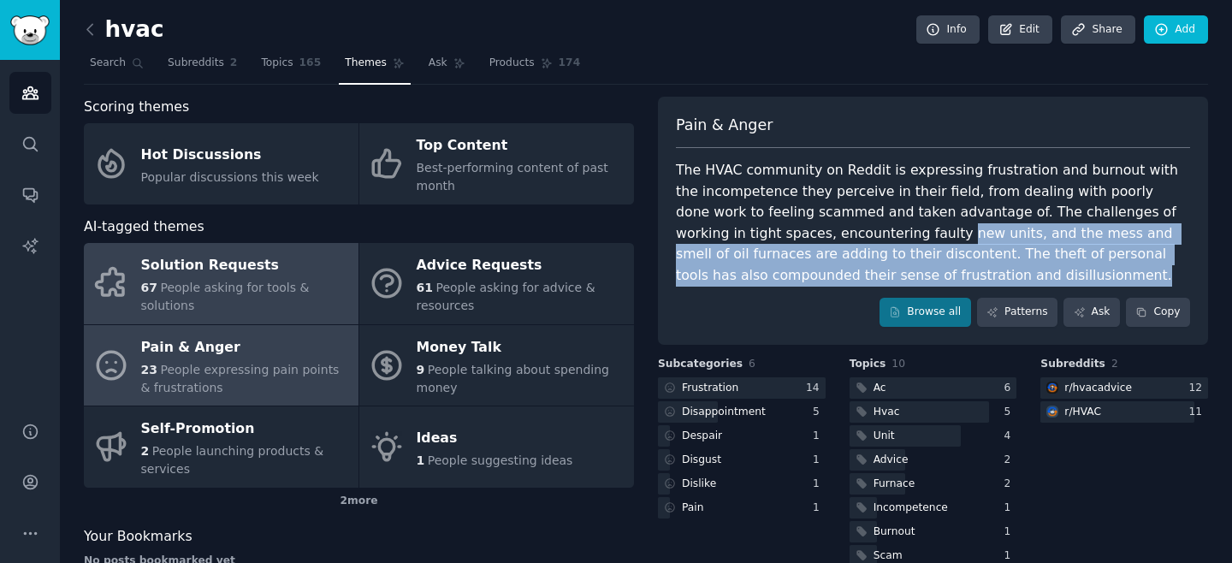
click at [245, 300] on div "67 People asking for tools & solutions" at bounding box center [245, 297] width 209 height 36
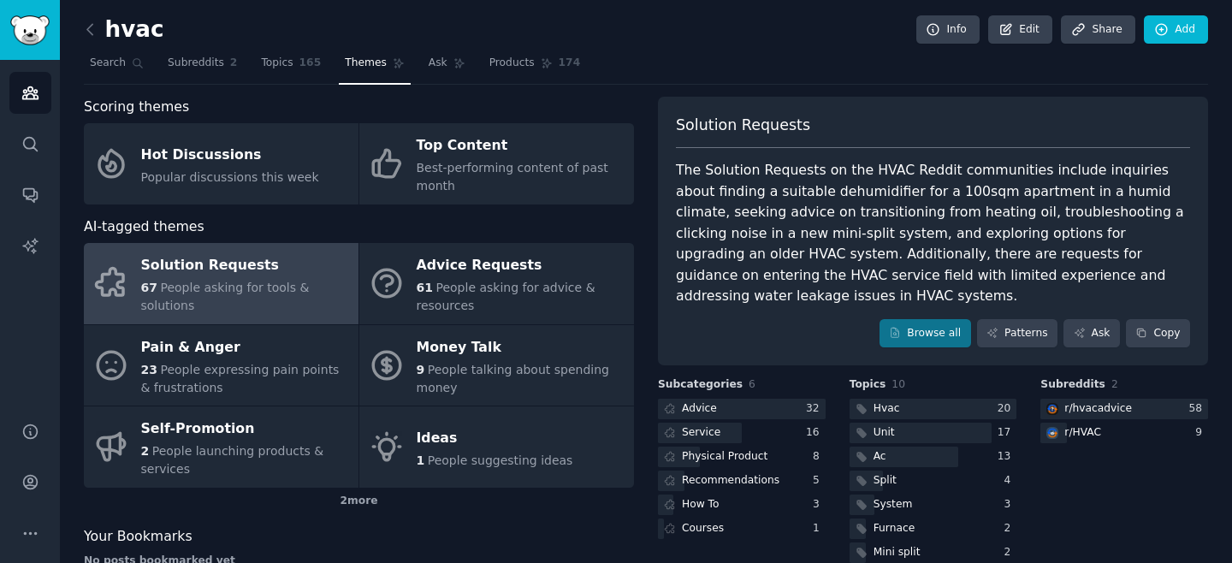
click at [963, 84] on div "hvac Info Edit Share Add Search Subreddits 2 Topics 165 Themes Ask Products 174…" at bounding box center [646, 331] width 1124 height 614
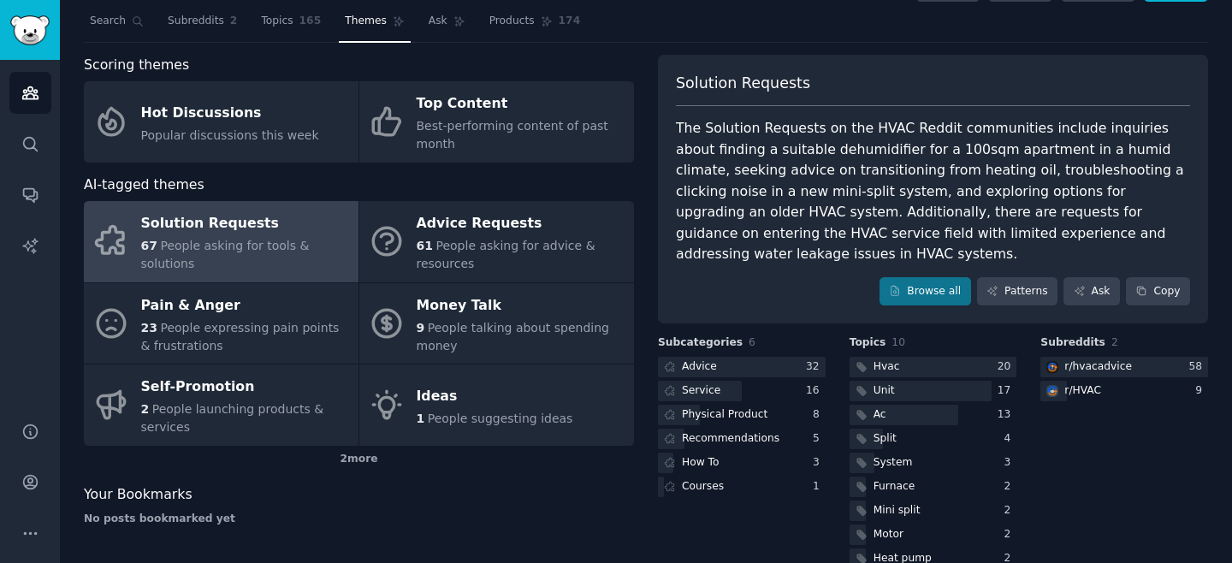
scroll to position [39, 0]
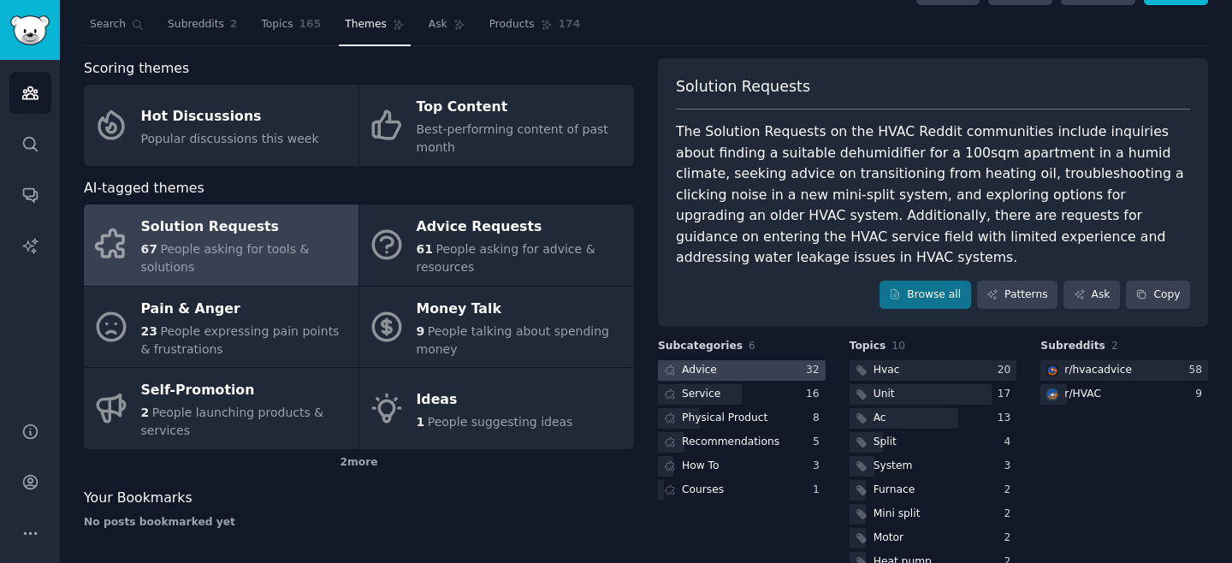
click at [740, 360] on div at bounding box center [742, 370] width 168 height 21
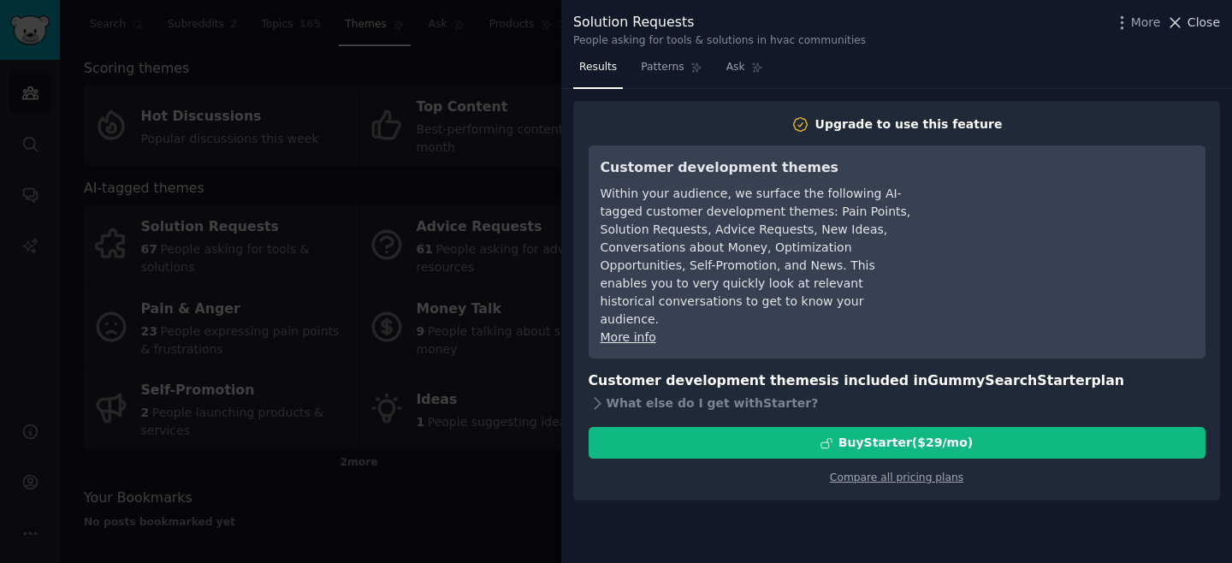
click at [1190, 24] on span "Close" at bounding box center [1204, 23] width 33 height 18
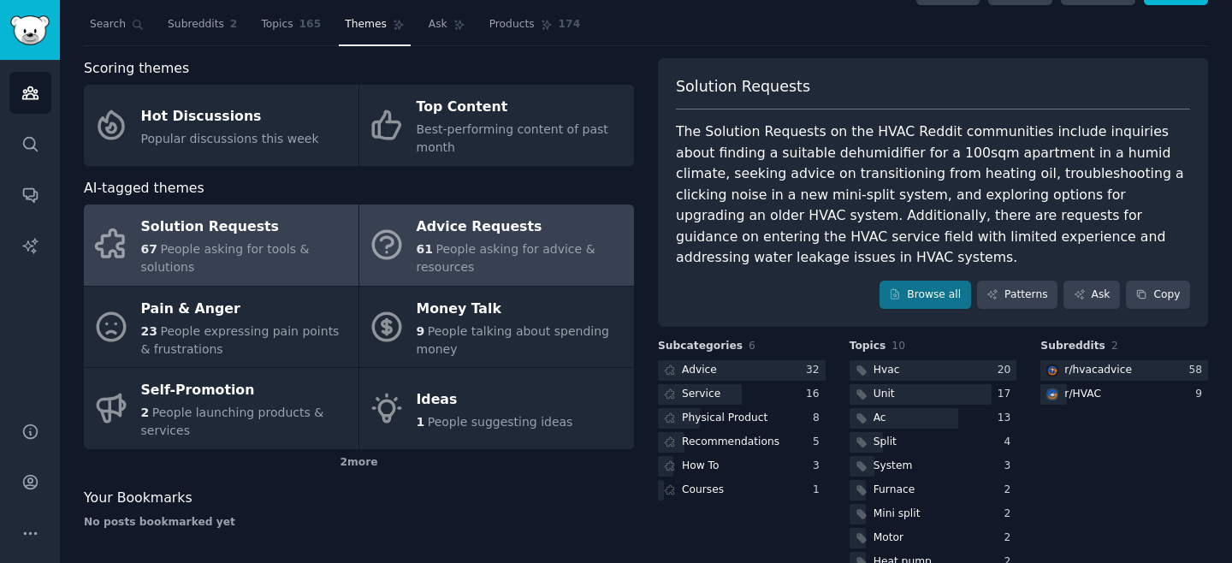
click at [431, 247] on span "People asking for advice & resources" at bounding box center [506, 258] width 179 height 32
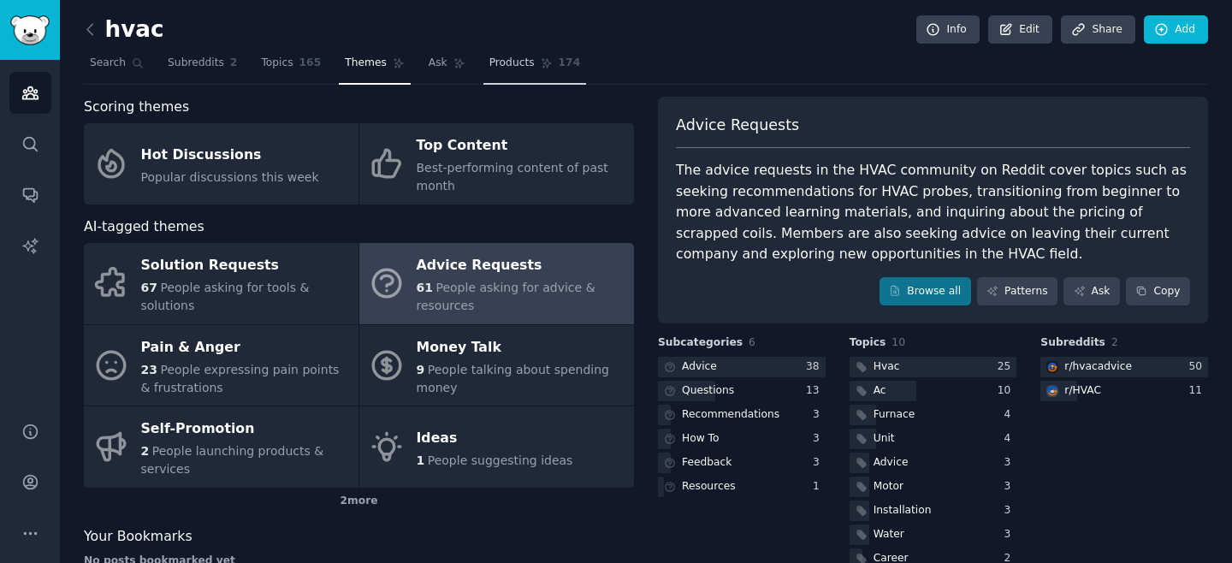
click at [520, 64] on span "Products" at bounding box center [512, 63] width 45 height 15
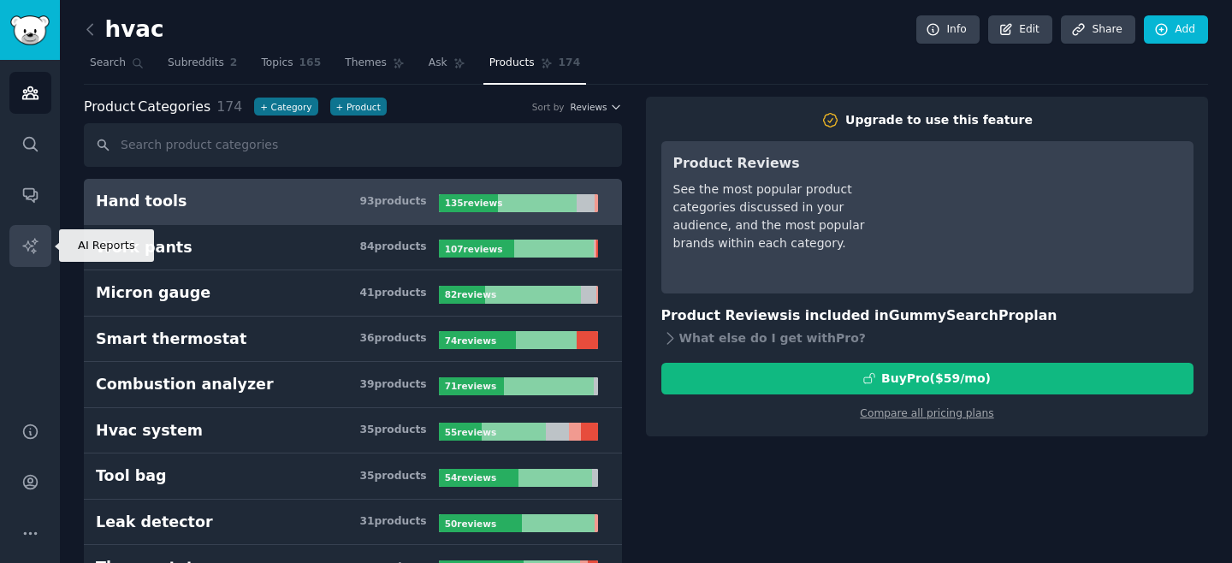
click at [28, 240] on icon "Sidebar" at bounding box center [30, 246] width 18 height 18
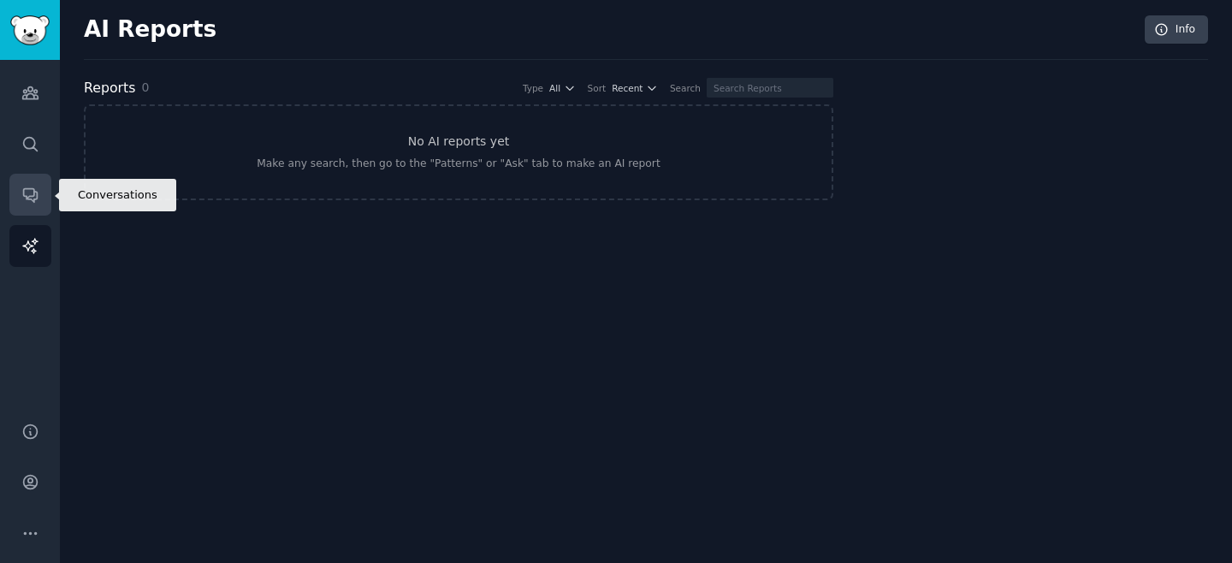
click at [39, 191] on link "Conversations" at bounding box center [30, 195] width 42 height 42
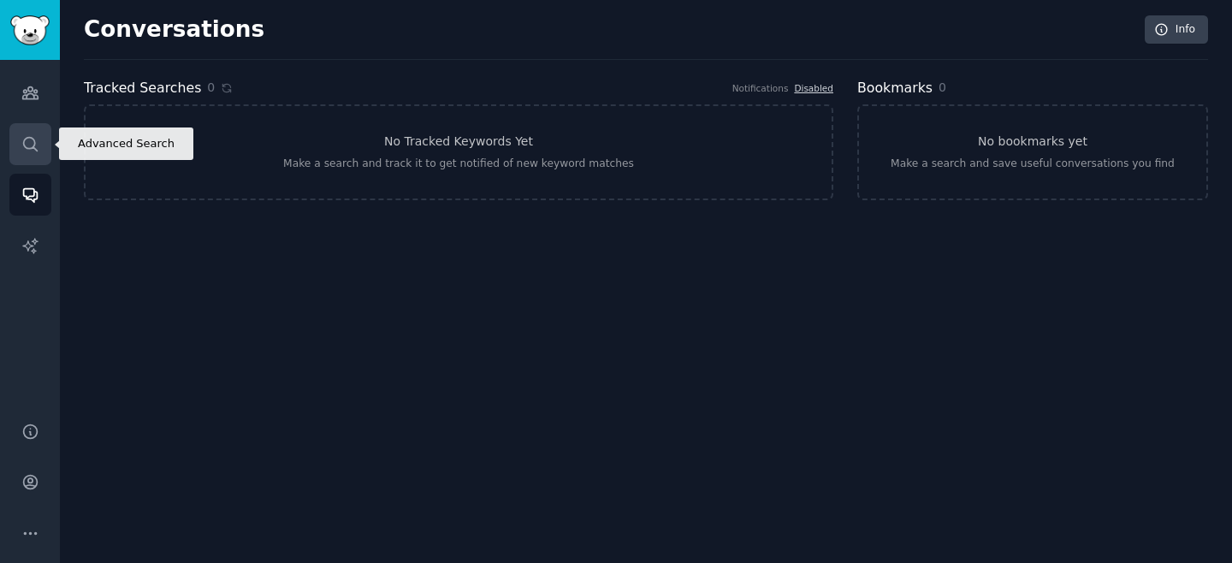
click at [37, 134] on link "Search" at bounding box center [30, 144] width 42 height 42
